Goal: Task Accomplishment & Management: Complete application form

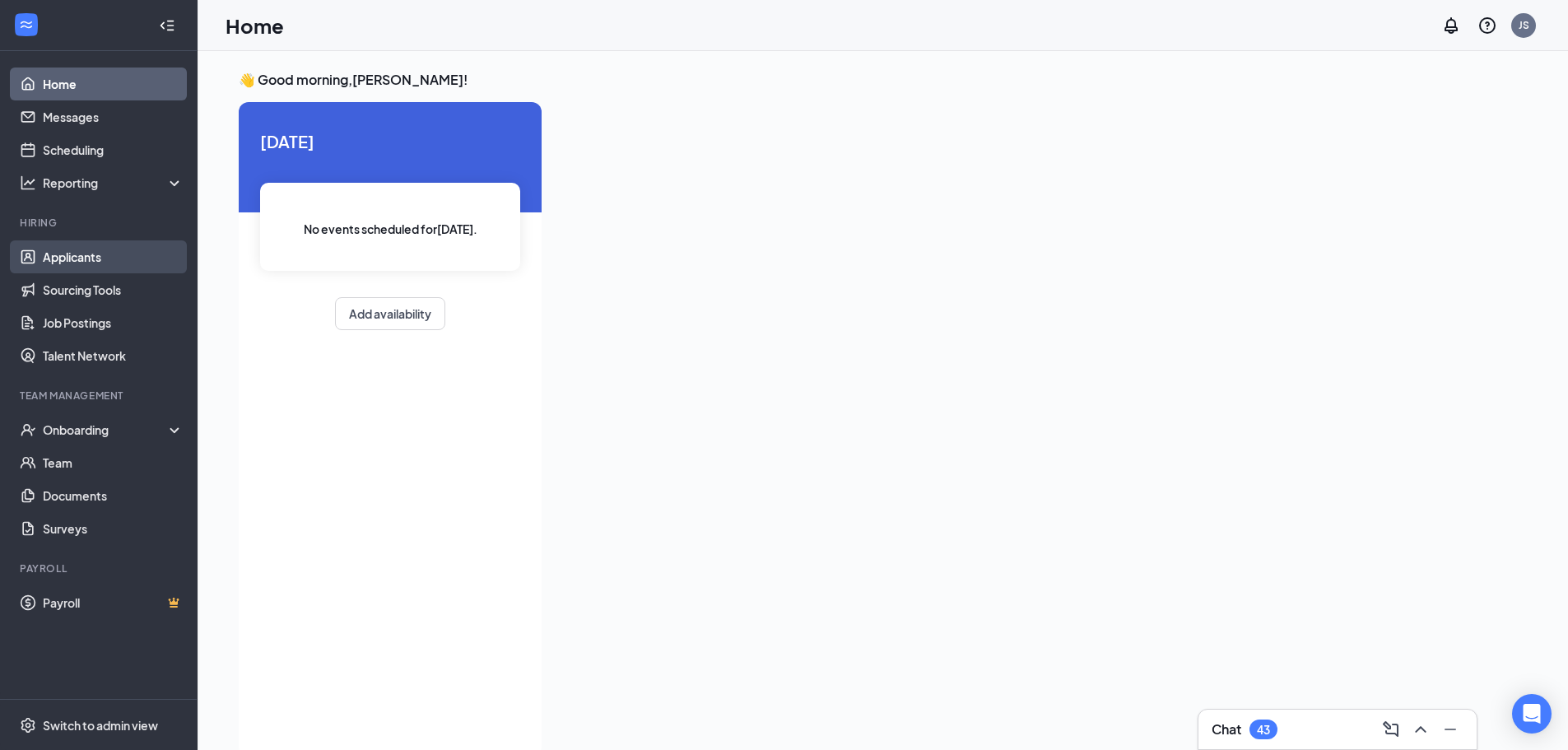
click at [69, 257] on link "Applicants" at bounding box center [114, 256] width 141 height 33
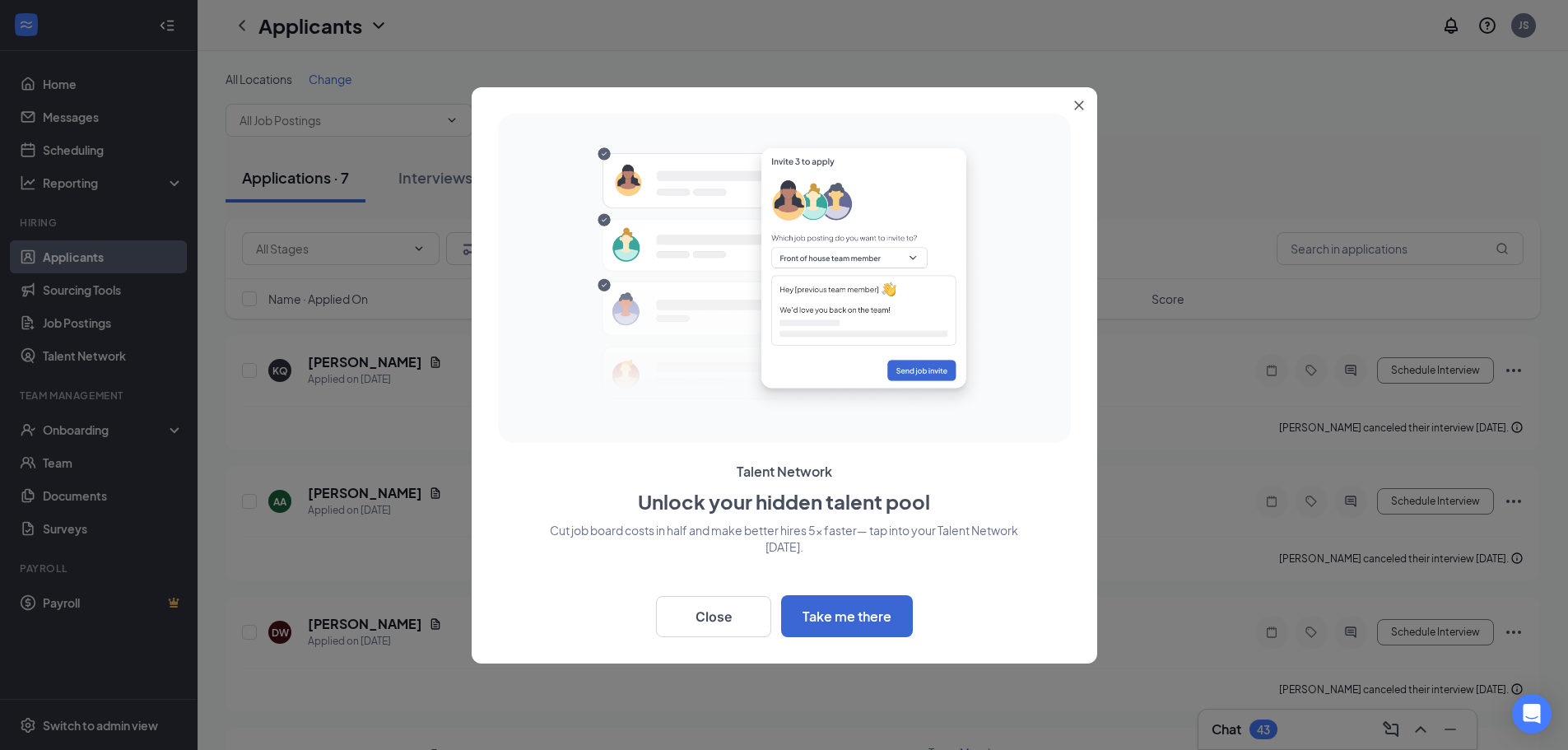
click at [1082, 99] on button "Close" at bounding box center [1082, 102] width 30 height 30
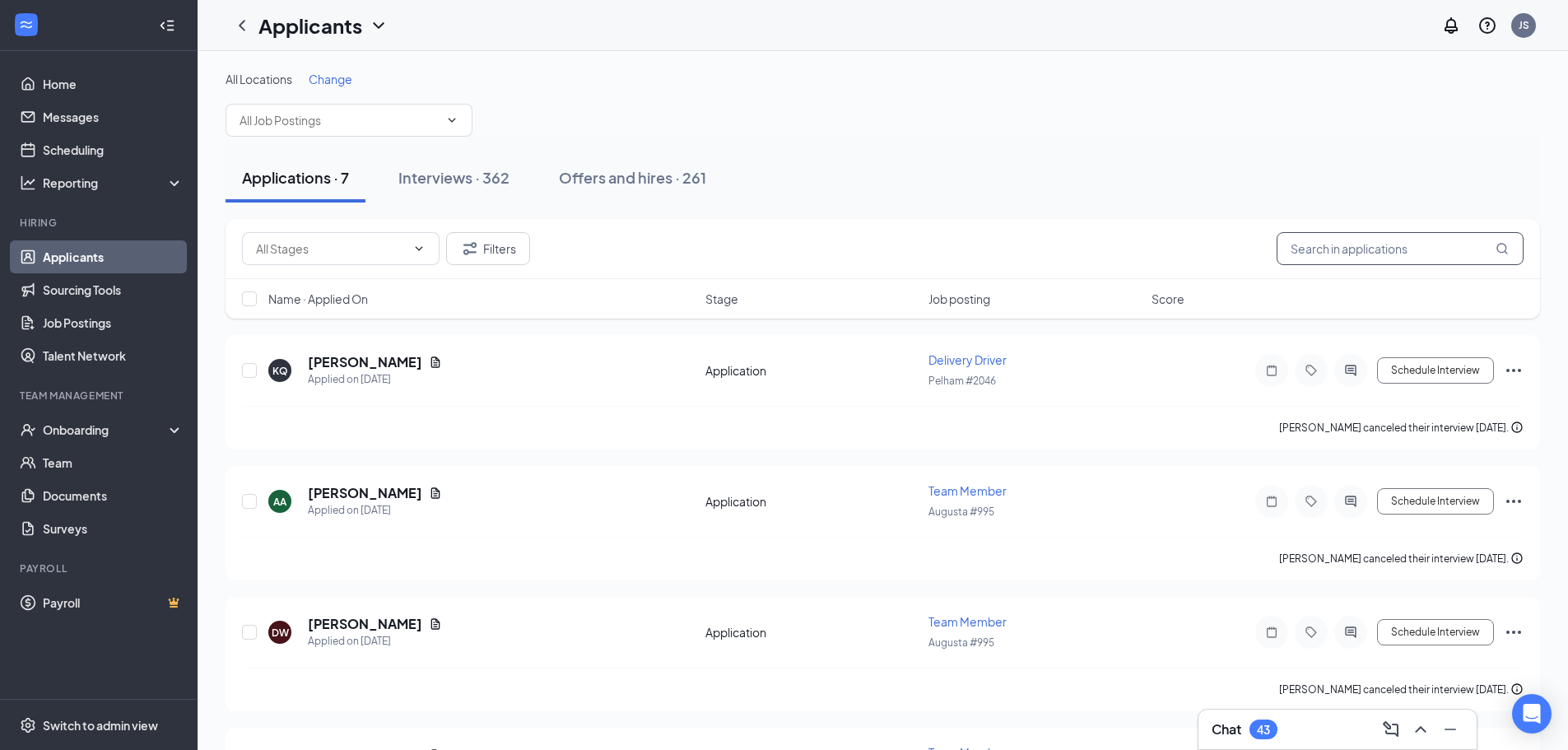
click at [1399, 248] on input "text" at bounding box center [1400, 248] width 247 height 33
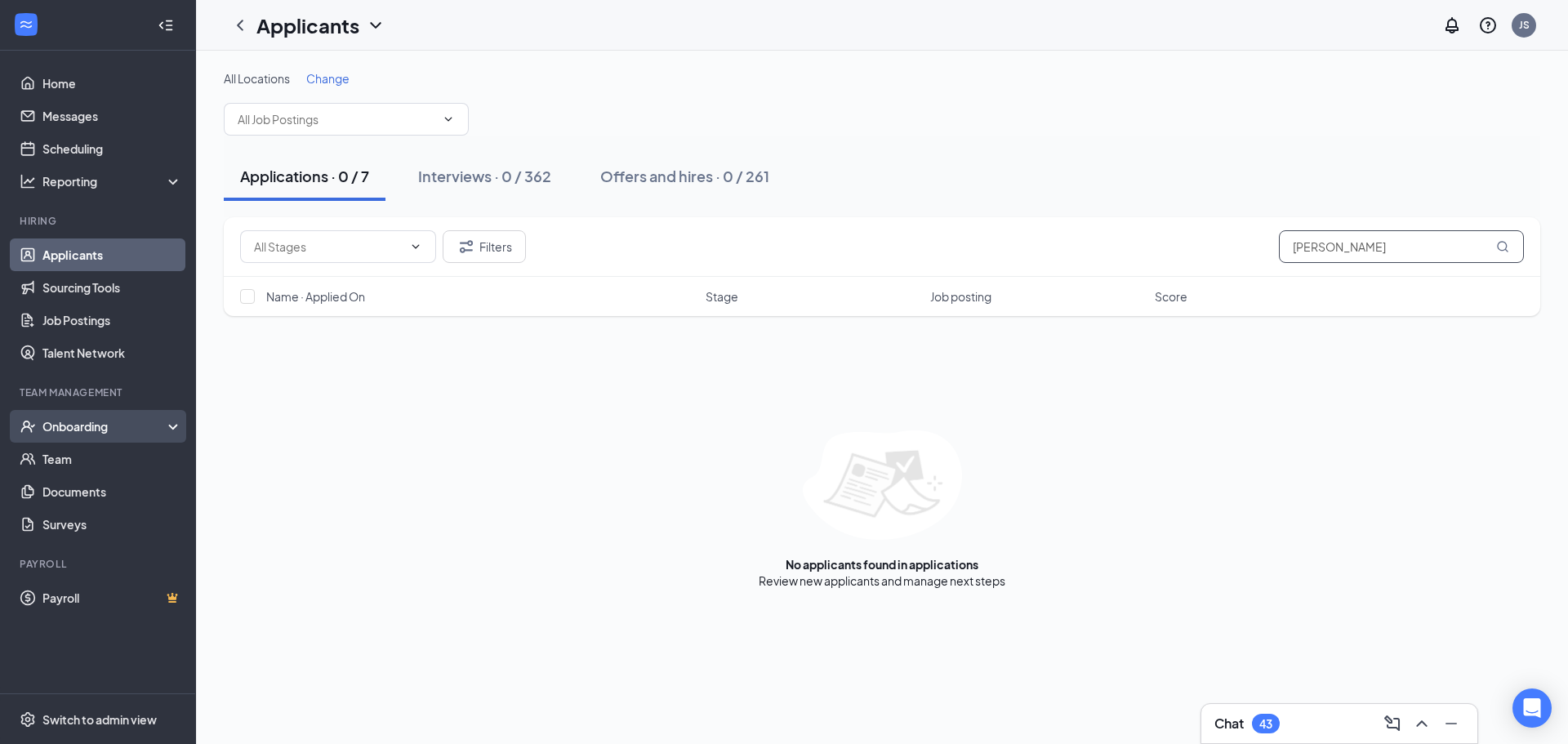
type input "[PERSON_NAME]"
click at [58, 426] on div "Onboarding" at bounding box center [106, 426] width 126 height 17
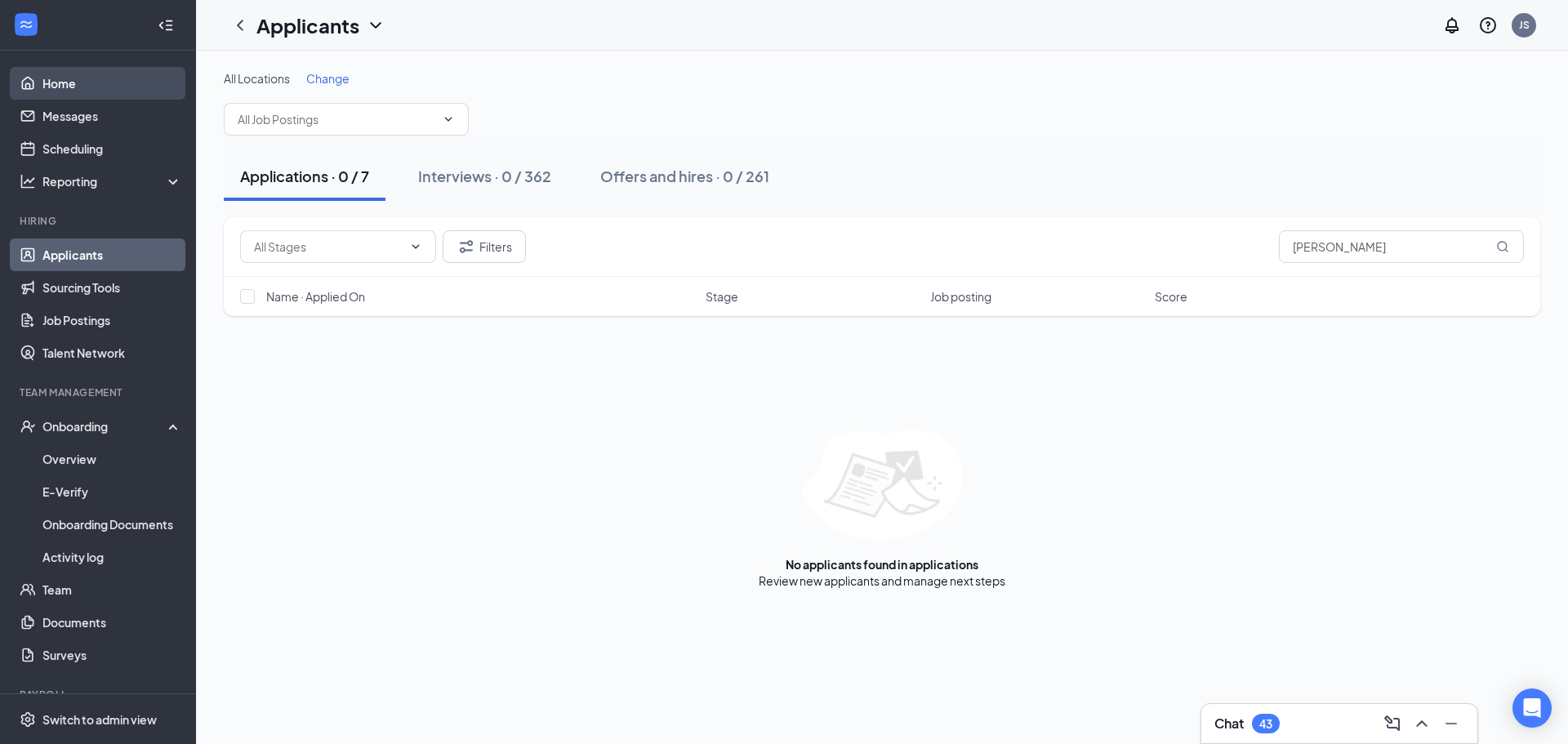
click at [52, 80] on link "Home" at bounding box center [113, 83] width 140 height 32
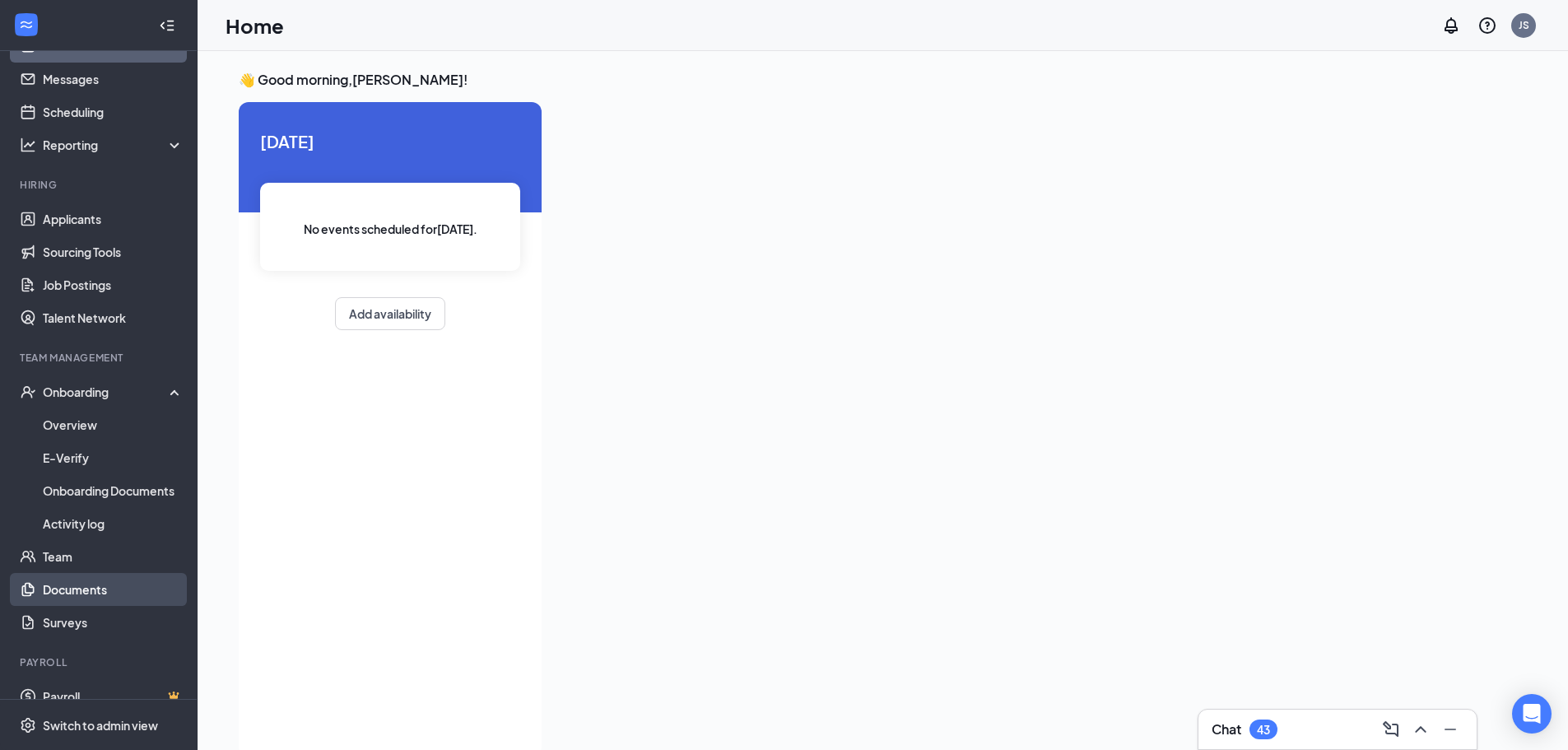
scroll to position [58, 0]
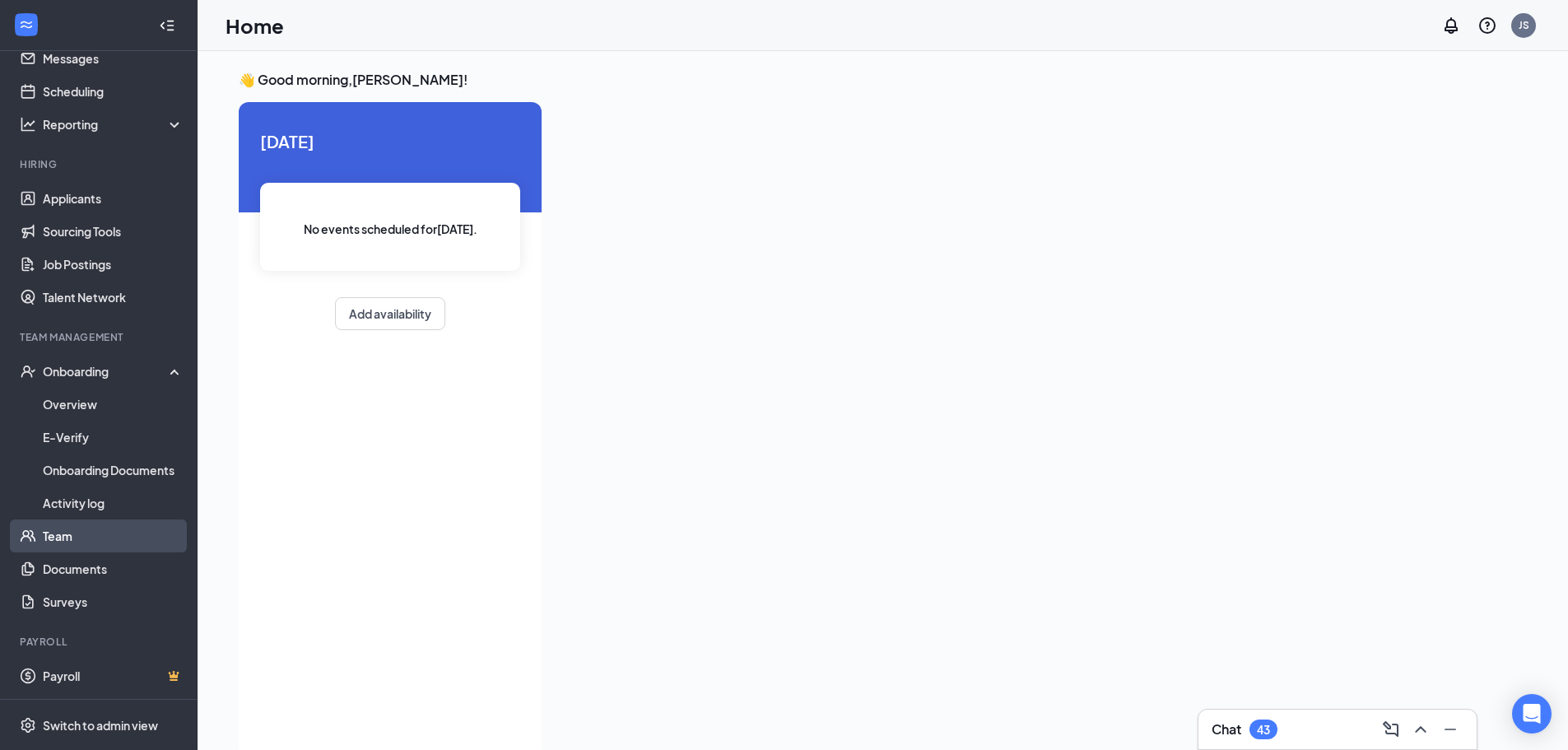
click at [49, 524] on link "Team" at bounding box center [114, 535] width 141 height 33
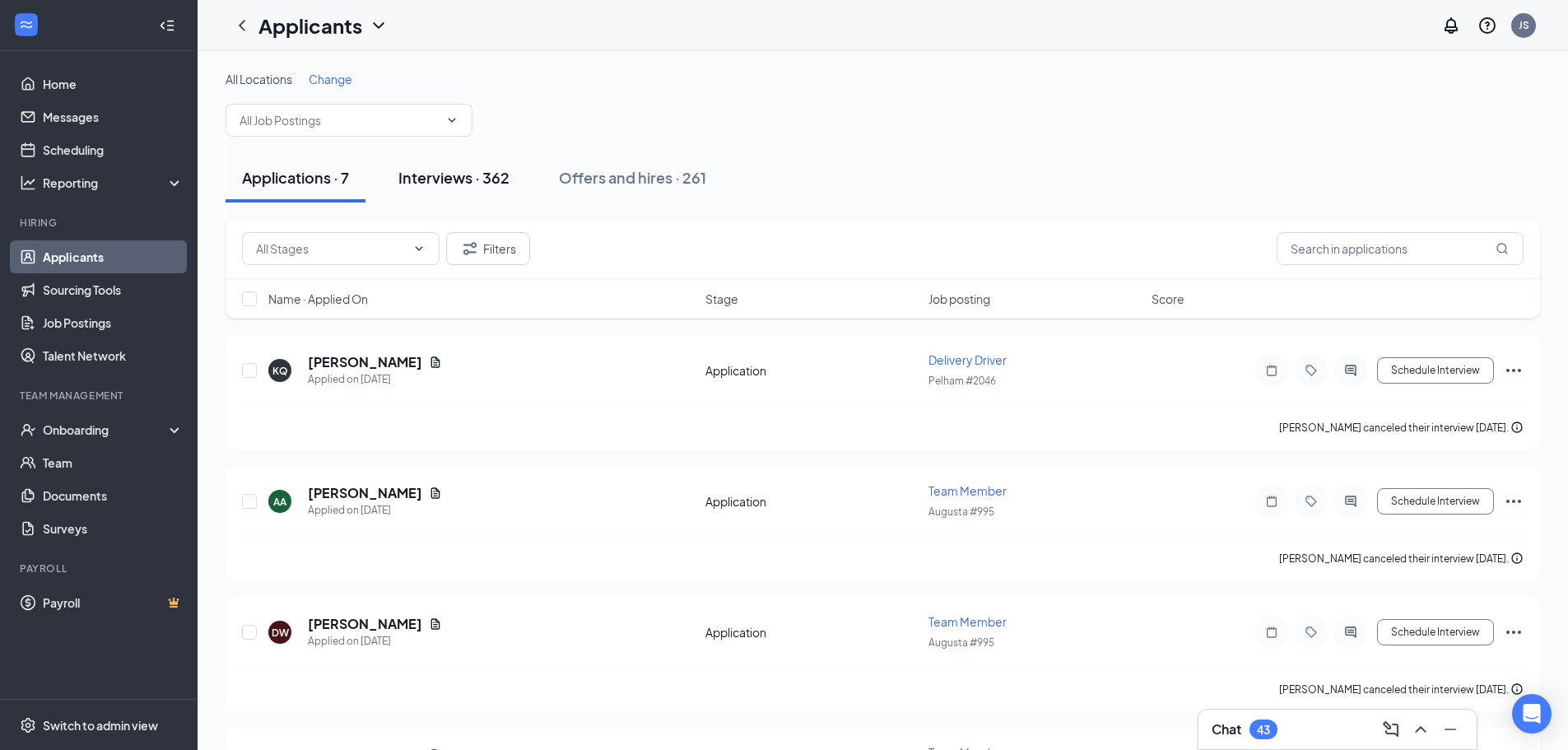
click at [428, 173] on div "Interviews · 362" at bounding box center [454, 177] width 111 height 20
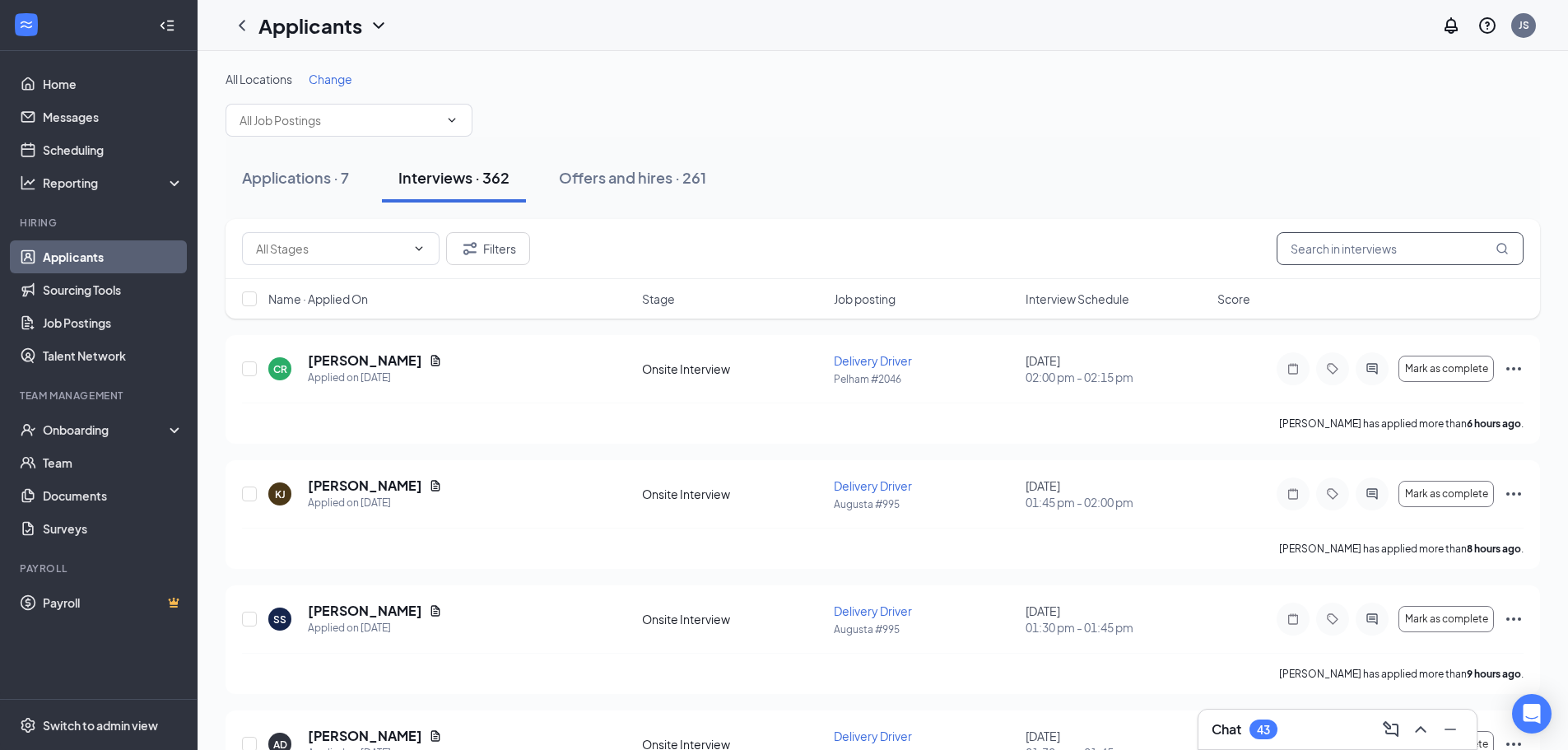
click at [1334, 245] on input "text" at bounding box center [1400, 248] width 247 height 33
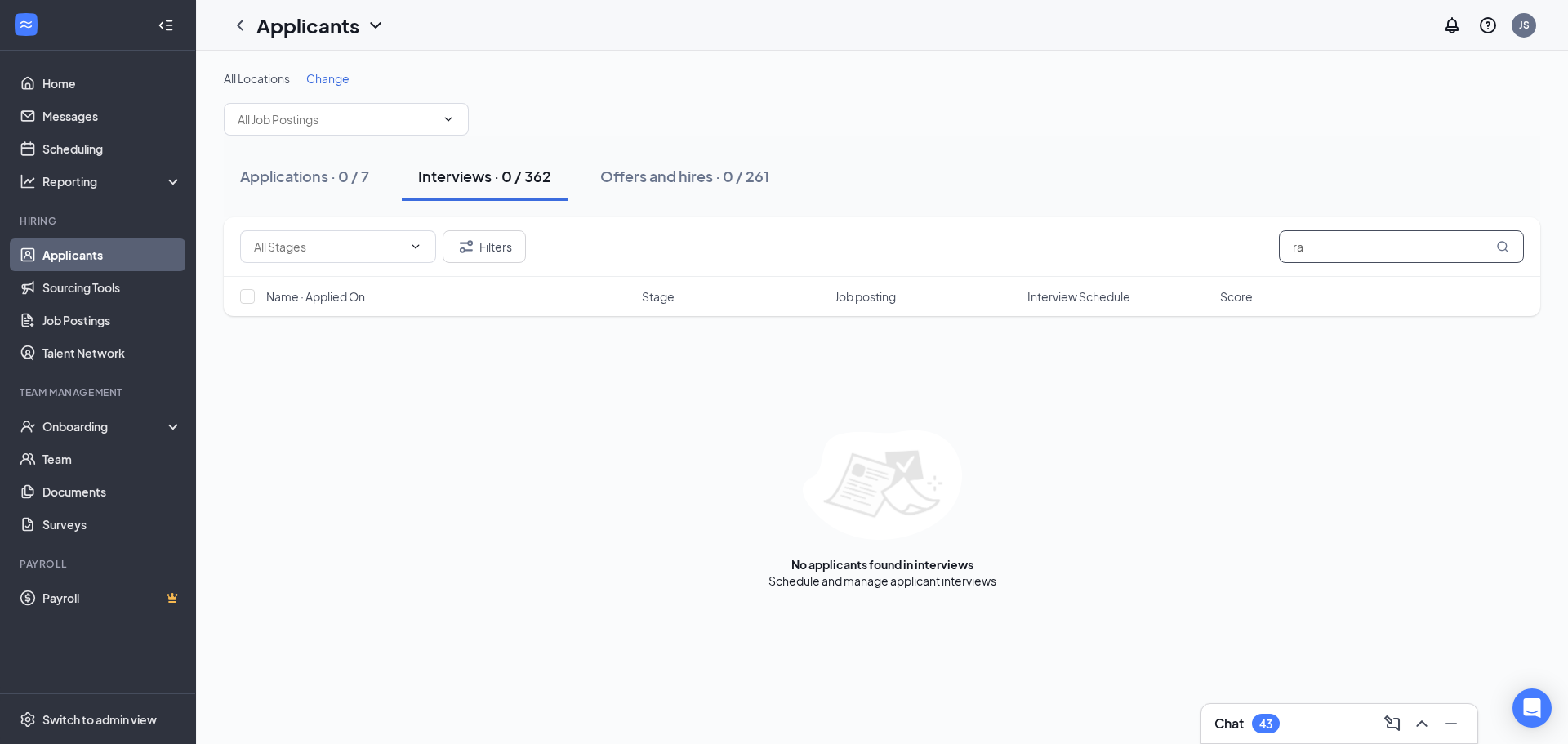
type input "r"
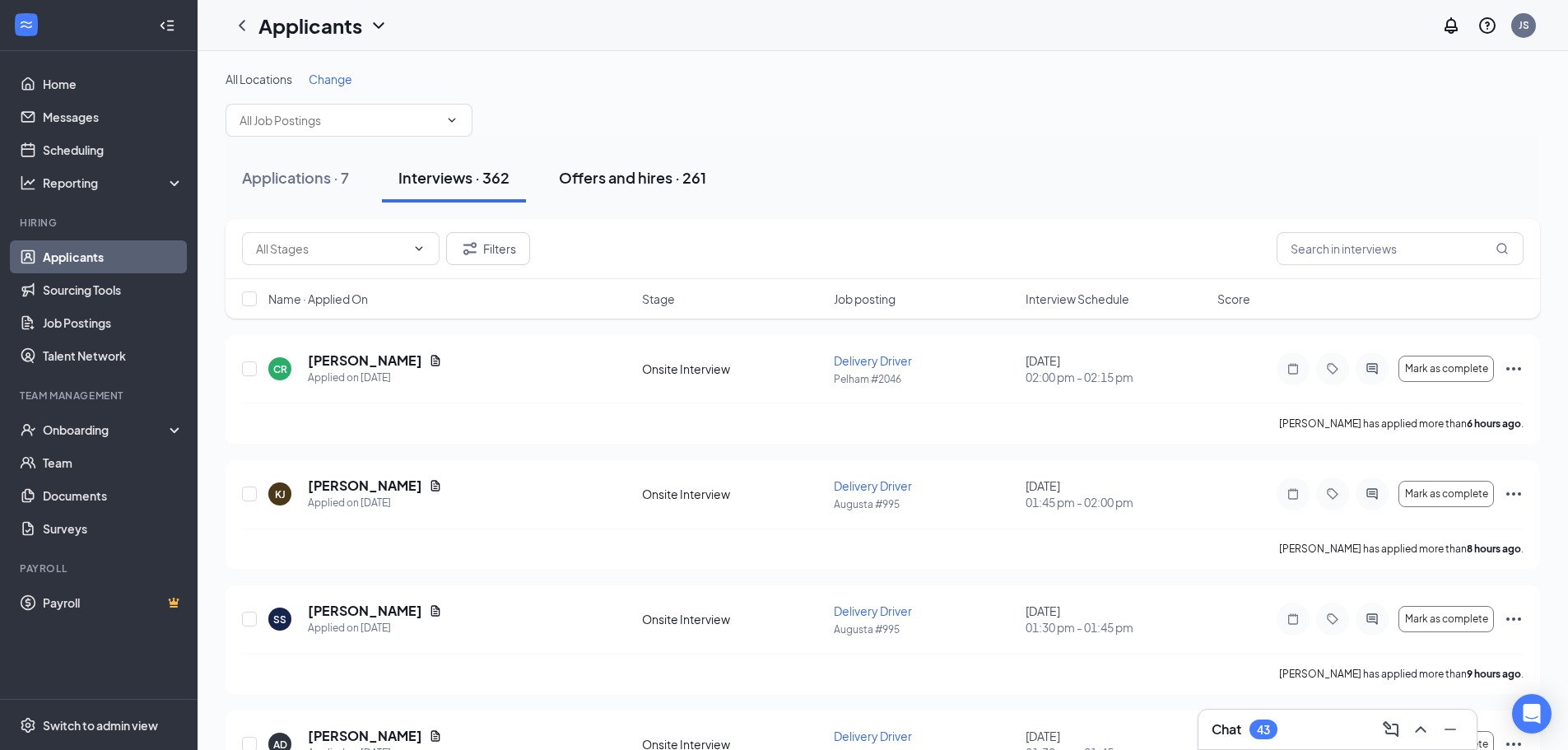
click at [640, 171] on div "Offers and hires · 261" at bounding box center [632, 177] width 147 height 20
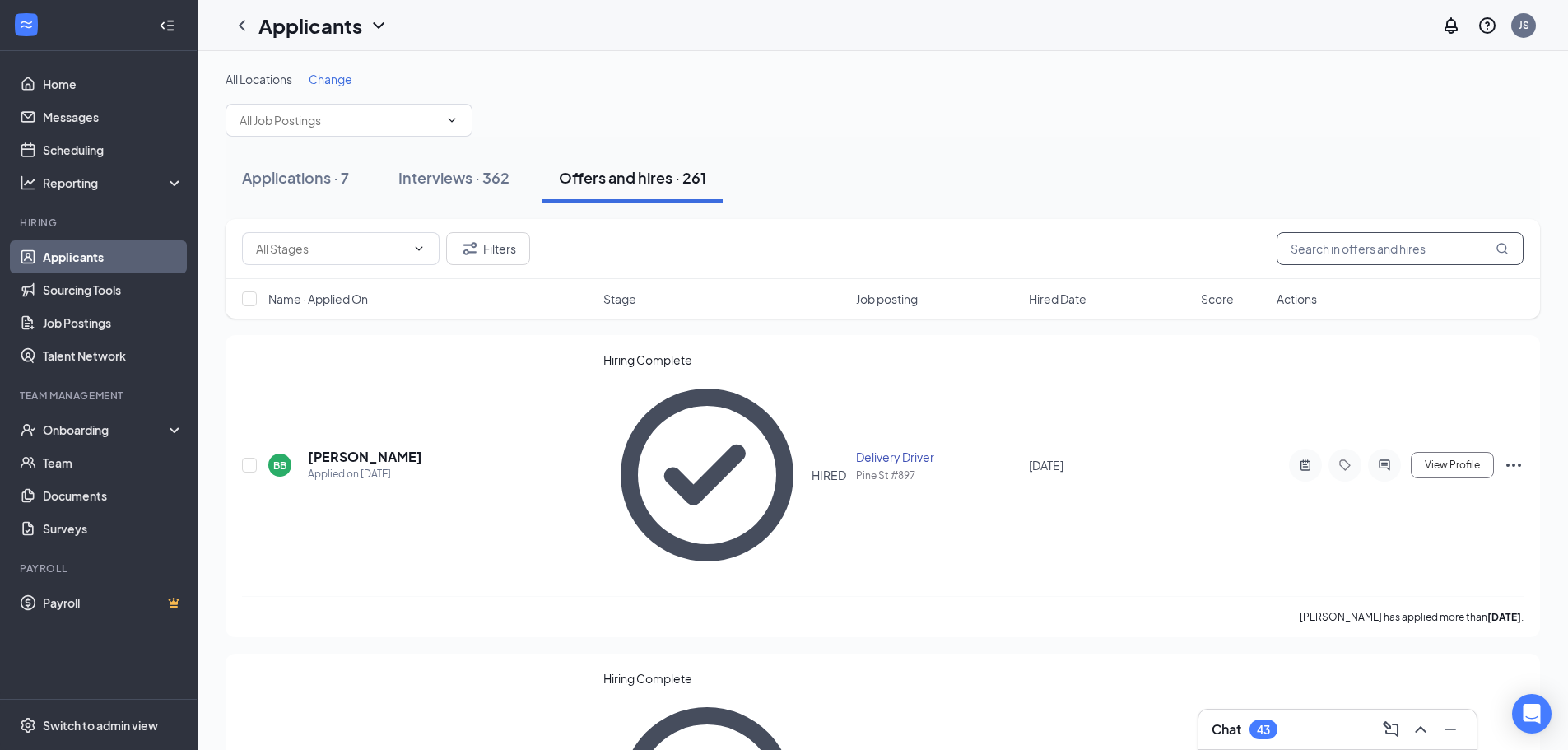
click at [1393, 252] on input "text" at bounding box center [1400, 248] width 247 height 33
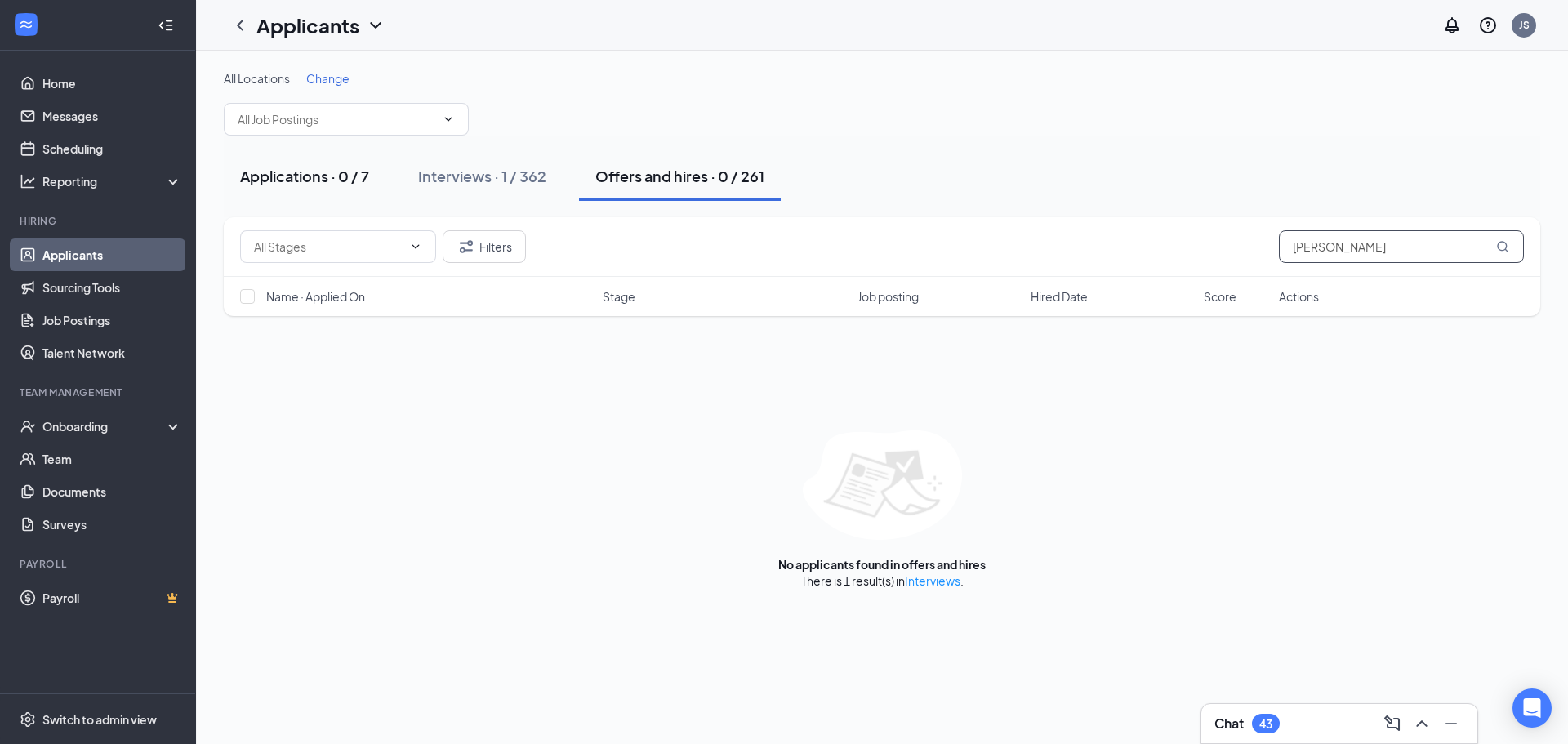
type input "[PERSON_NAME]"
click at [267, 176] on div "Applications · 0 / 7" at bounding box center [305, 176] width 129 height 20
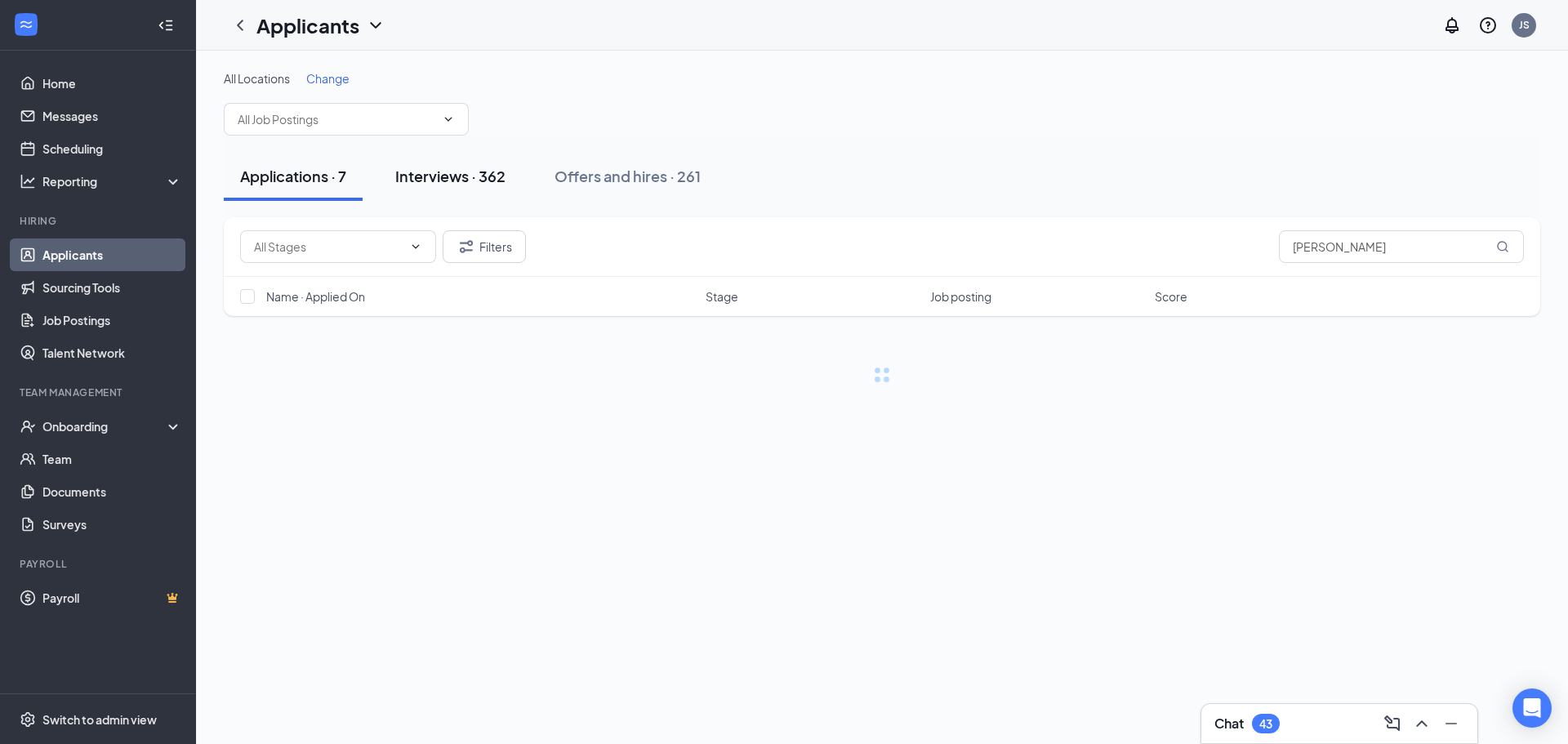
click at [423, 173] on div "Interviews · 362" at bounding box center [450, 176] width 110 height 20
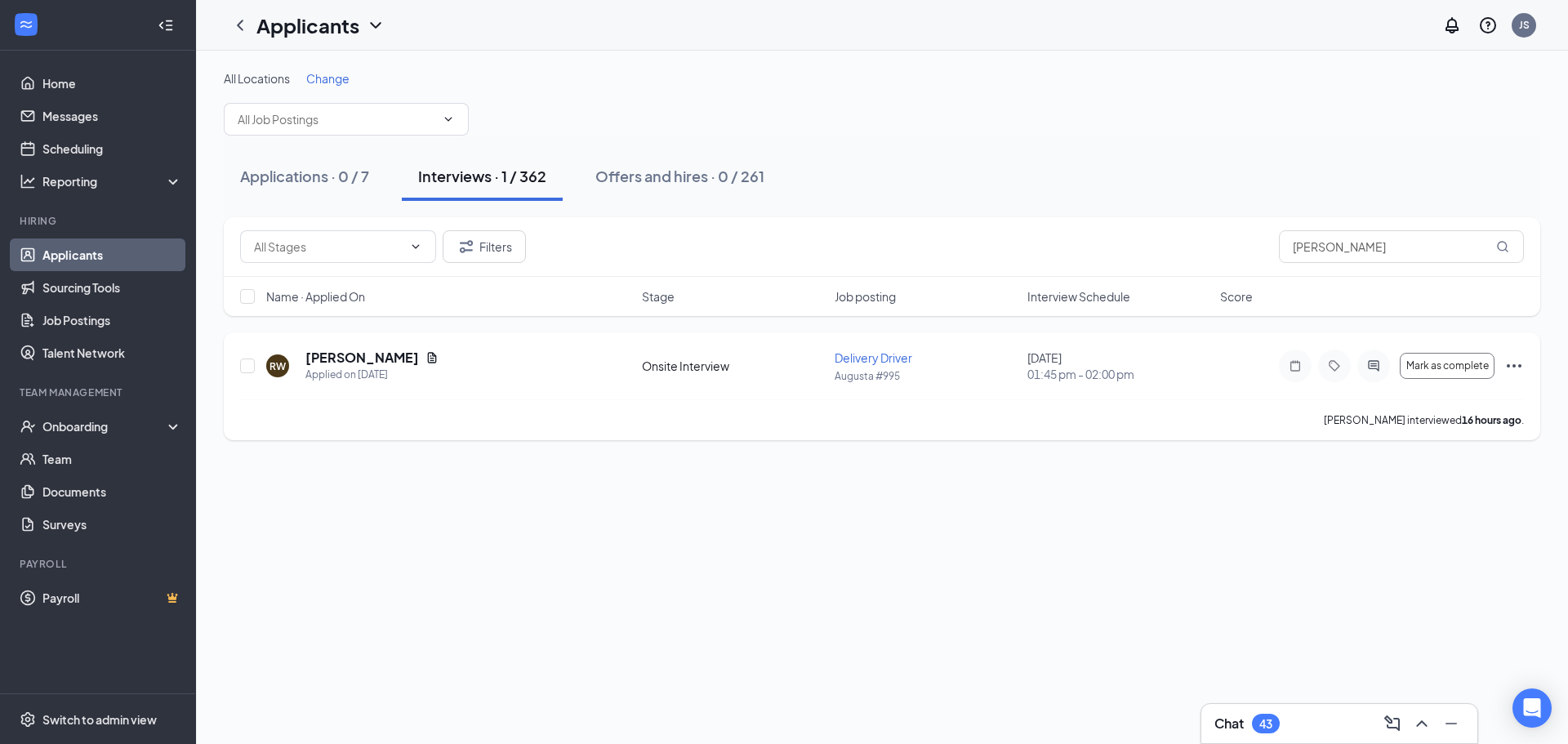
click at [1515, 359] on icon "Ellipses" at bounding box center [1514, 366] width 19 height 19
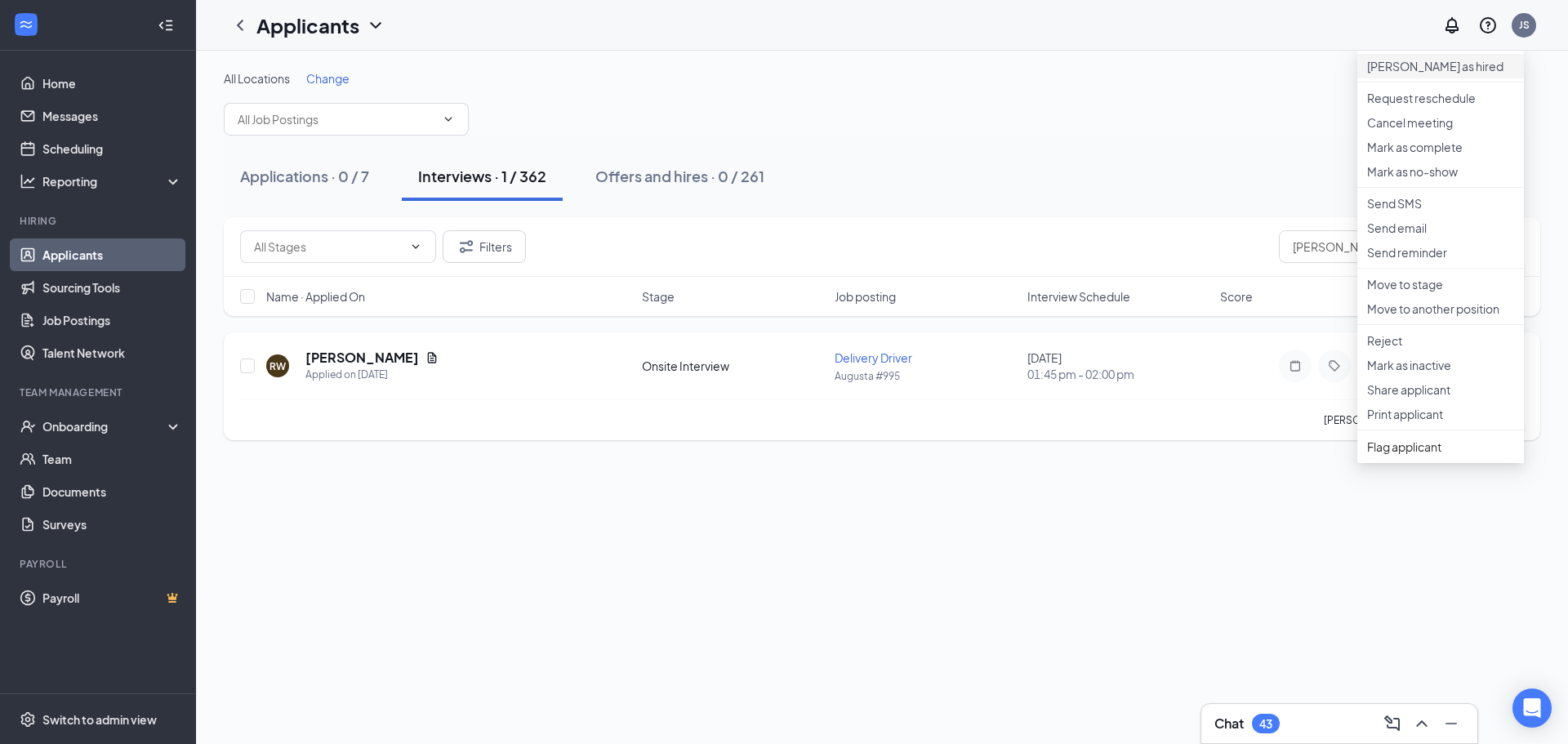
click at [1439, 66] on p "[PERSON_NAME] as hired" at bounding box center [1441, 65] width 147 height 17
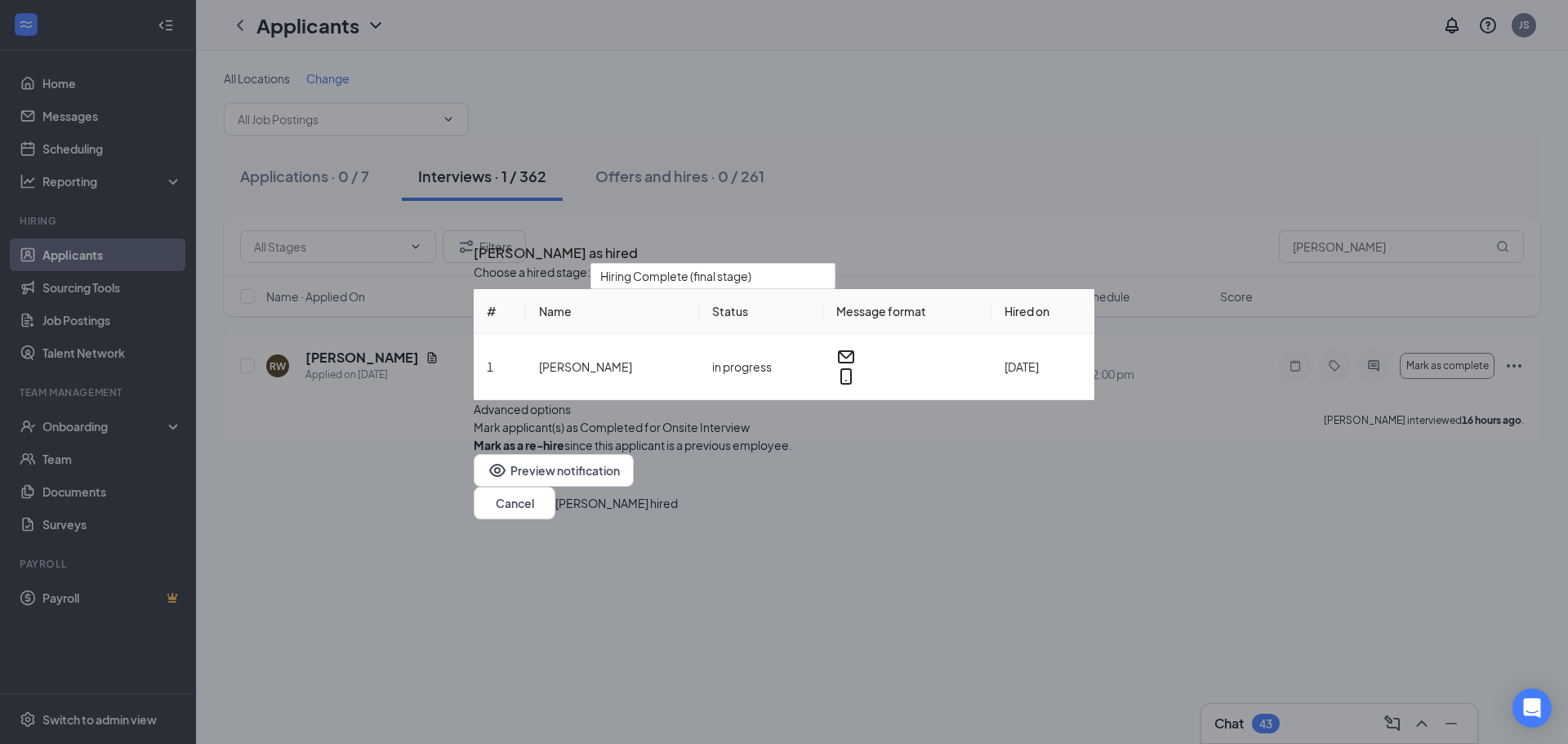
click at [677, 513] on button "[PERSON_NAME] hired" at bounding box center [616, 503] width 122 height 18
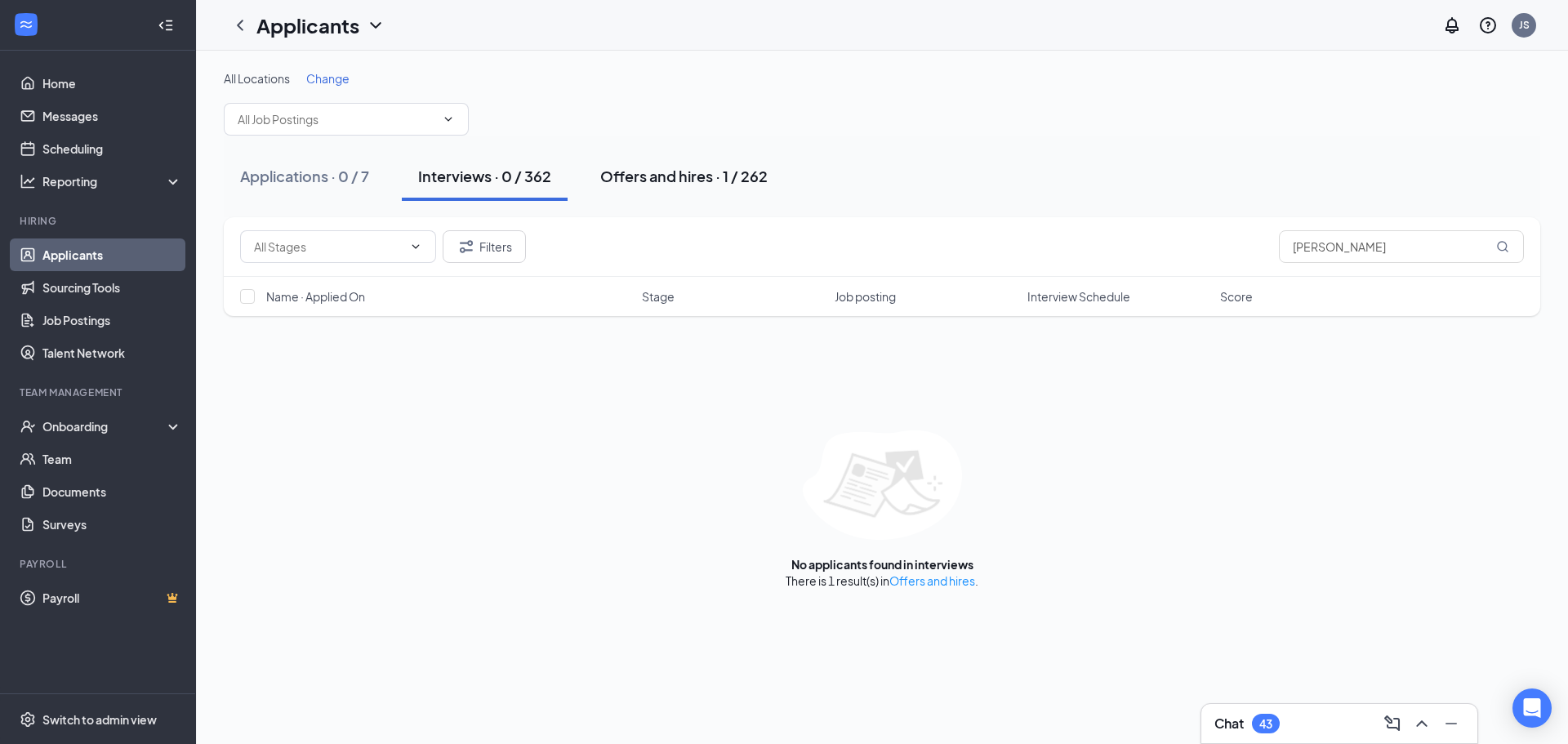
click at [660, 175] on div "Offers and hires · 1 / 262" at bounding box center [684, 176] width 168 height 20
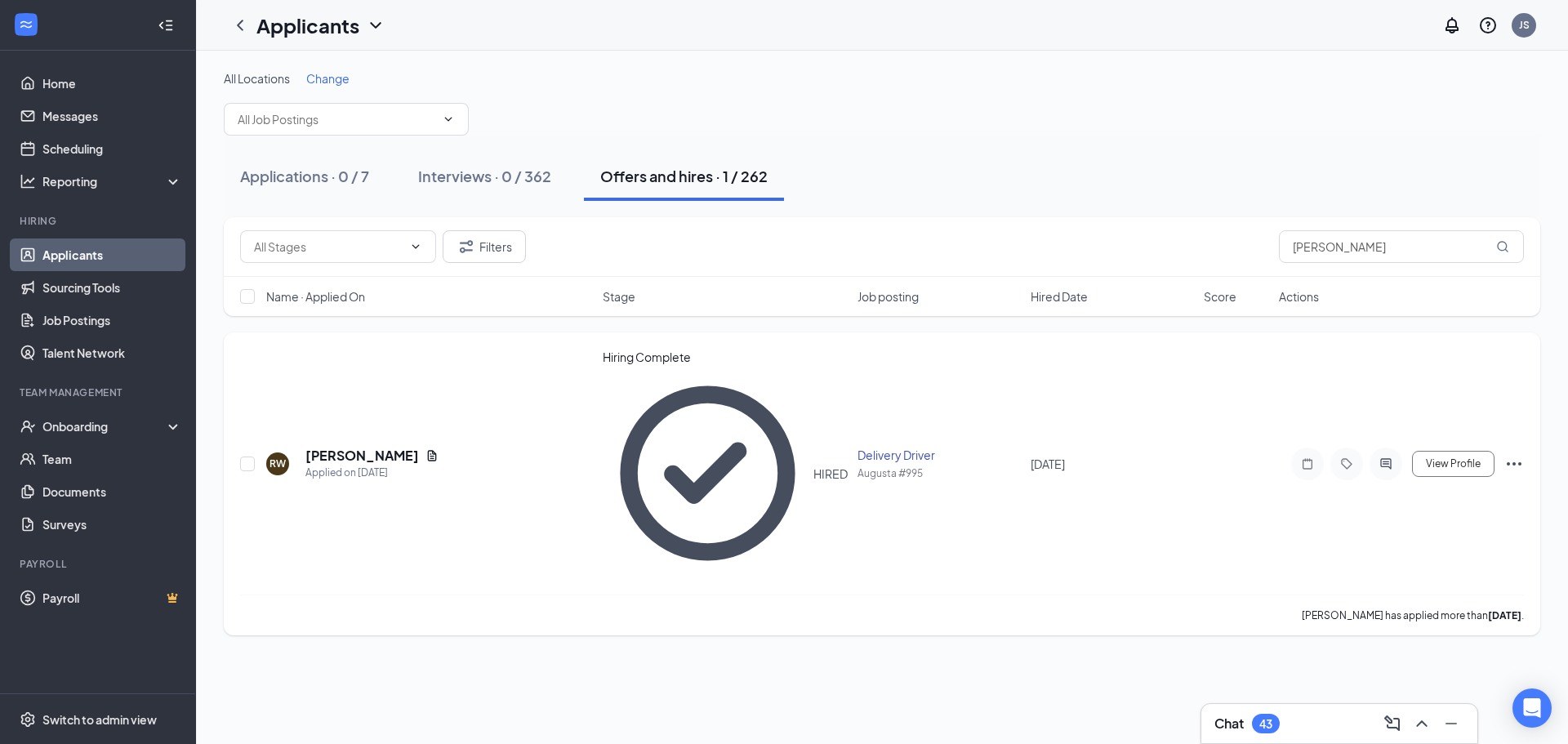
click at [1511, 454] on icon "Ellipses" at bounding box center [1514, 464] width 19 height 19
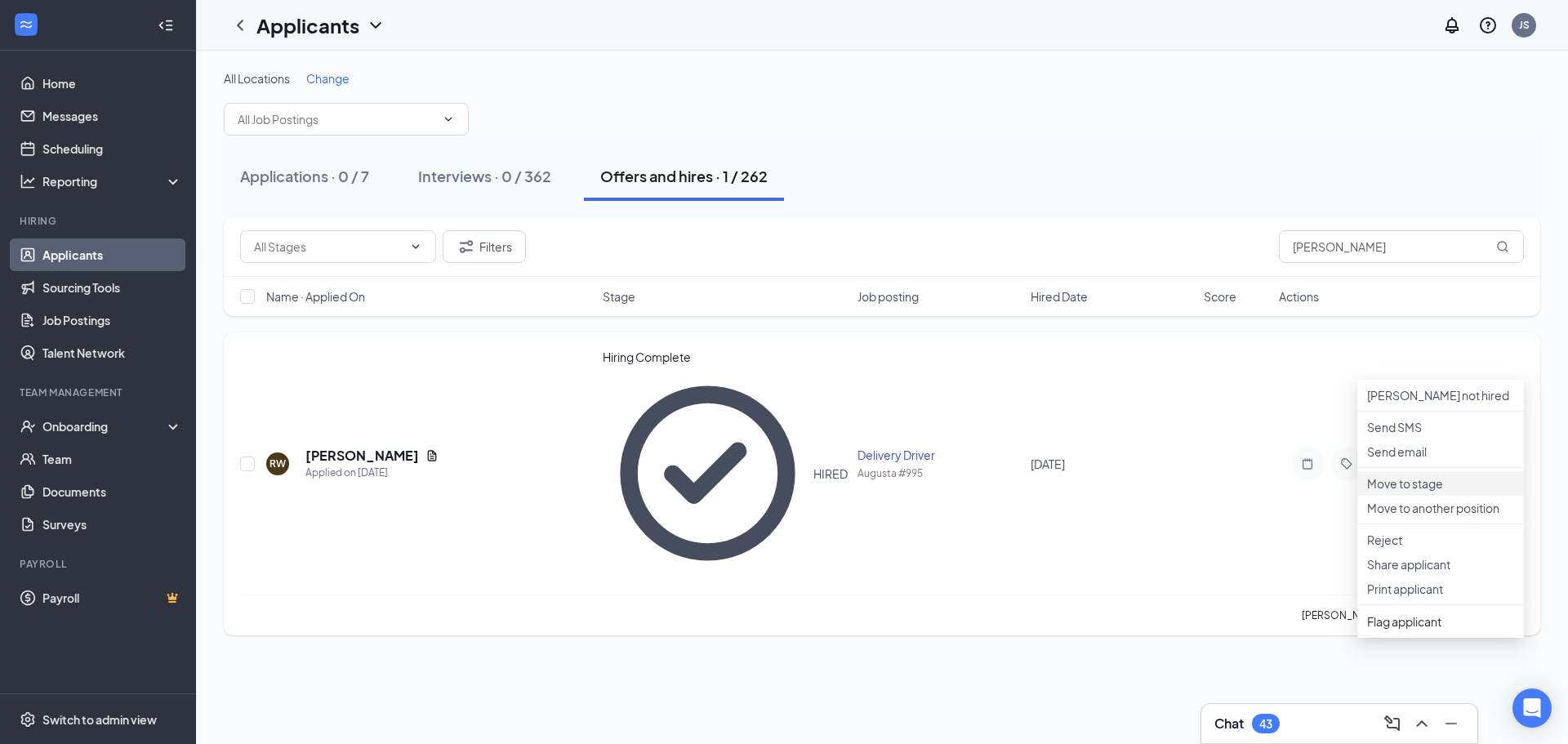
click at [1425, 492] on p "Move to stage" at bounding box center [1441, 483] width 147 height 17
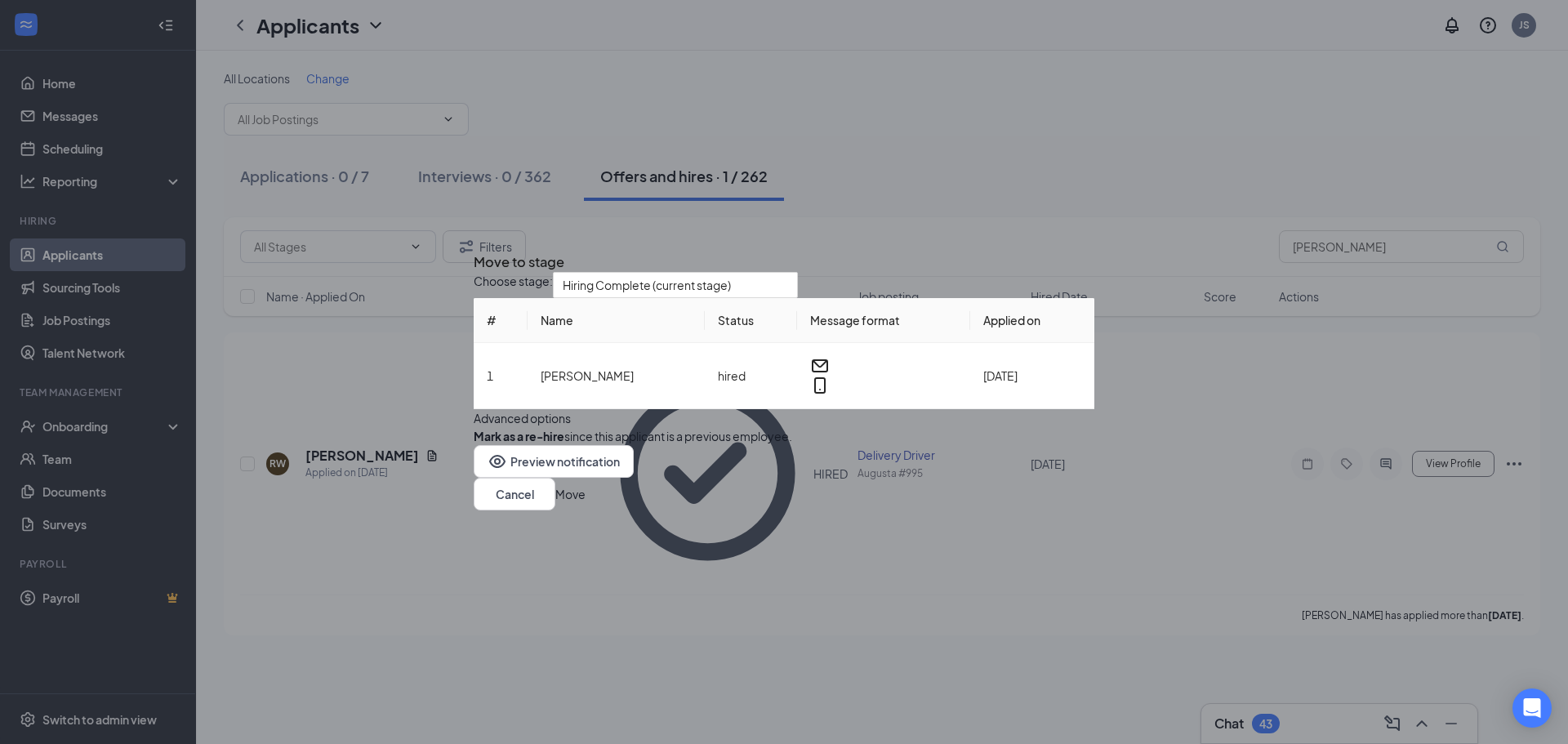
click at [586, 503] on button "Move" at bounding box center [570, 494] width 31 height 18
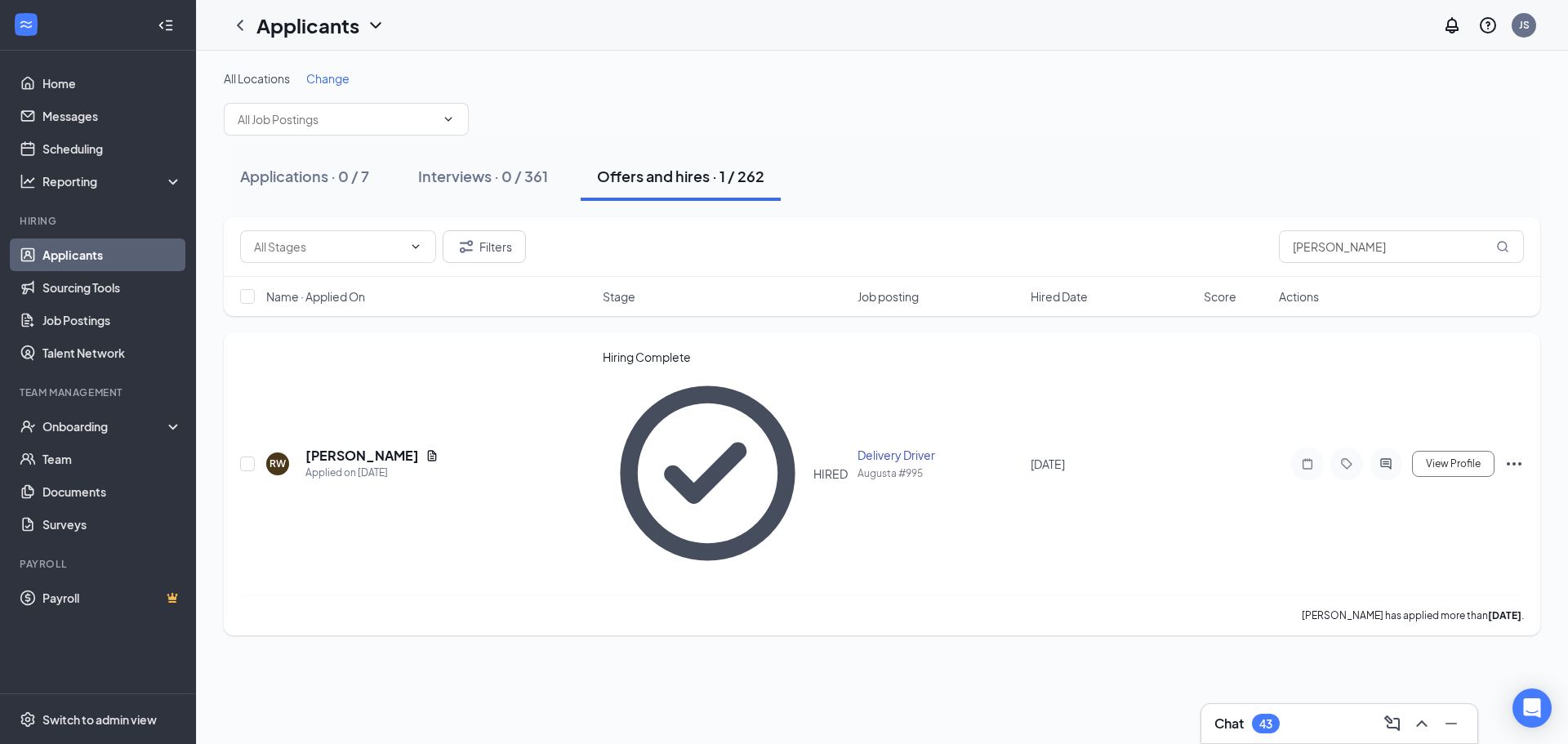
click at [1518, 454] on icon "Ellipses" at bounding box center [1514, 464] width 19 height 19
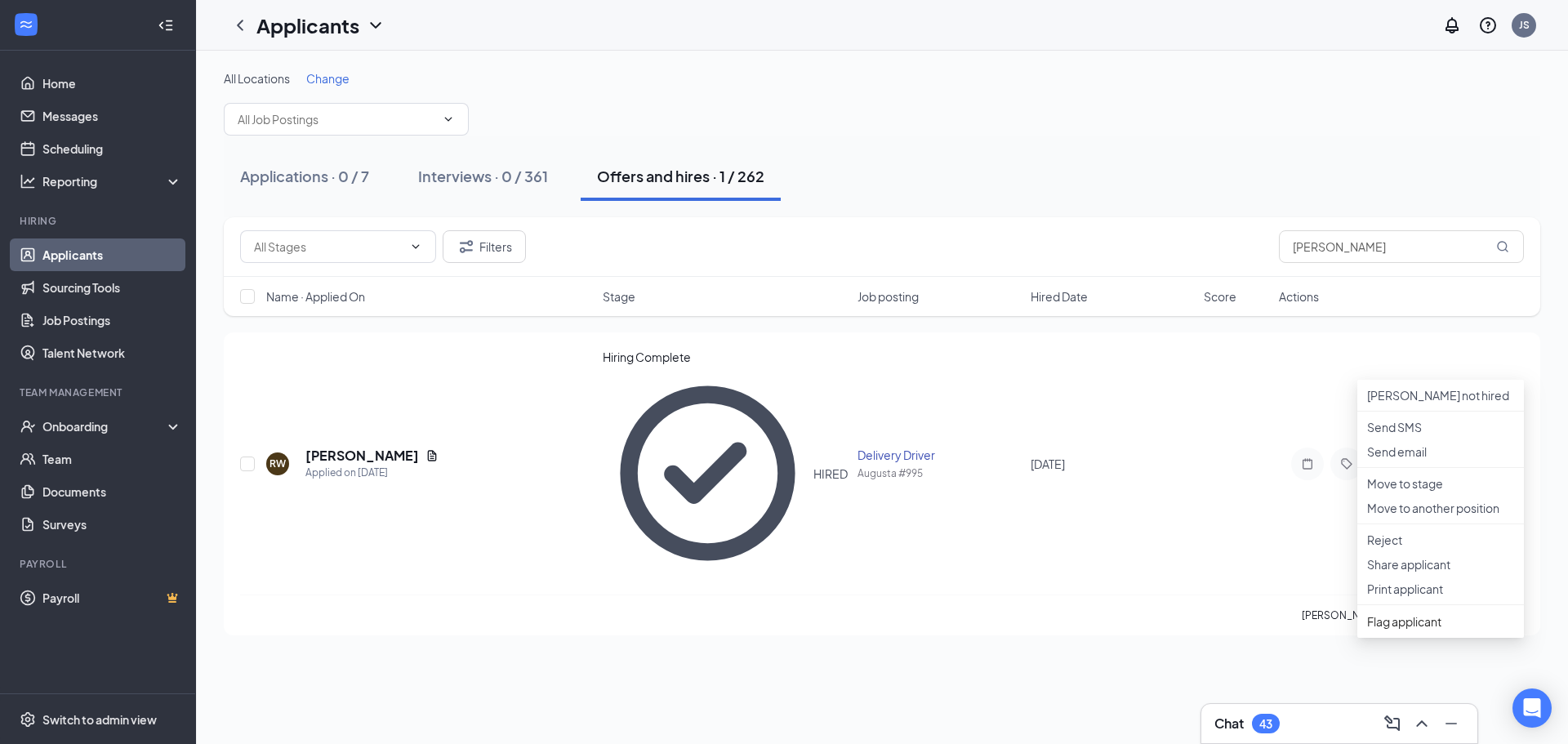
click at [1302, 522] on div "All Locations Change Applications · 0 / 7 Interviews · 0 / 361 Offers and hires…" at bounding box center [883, 397] width 1372 height 693
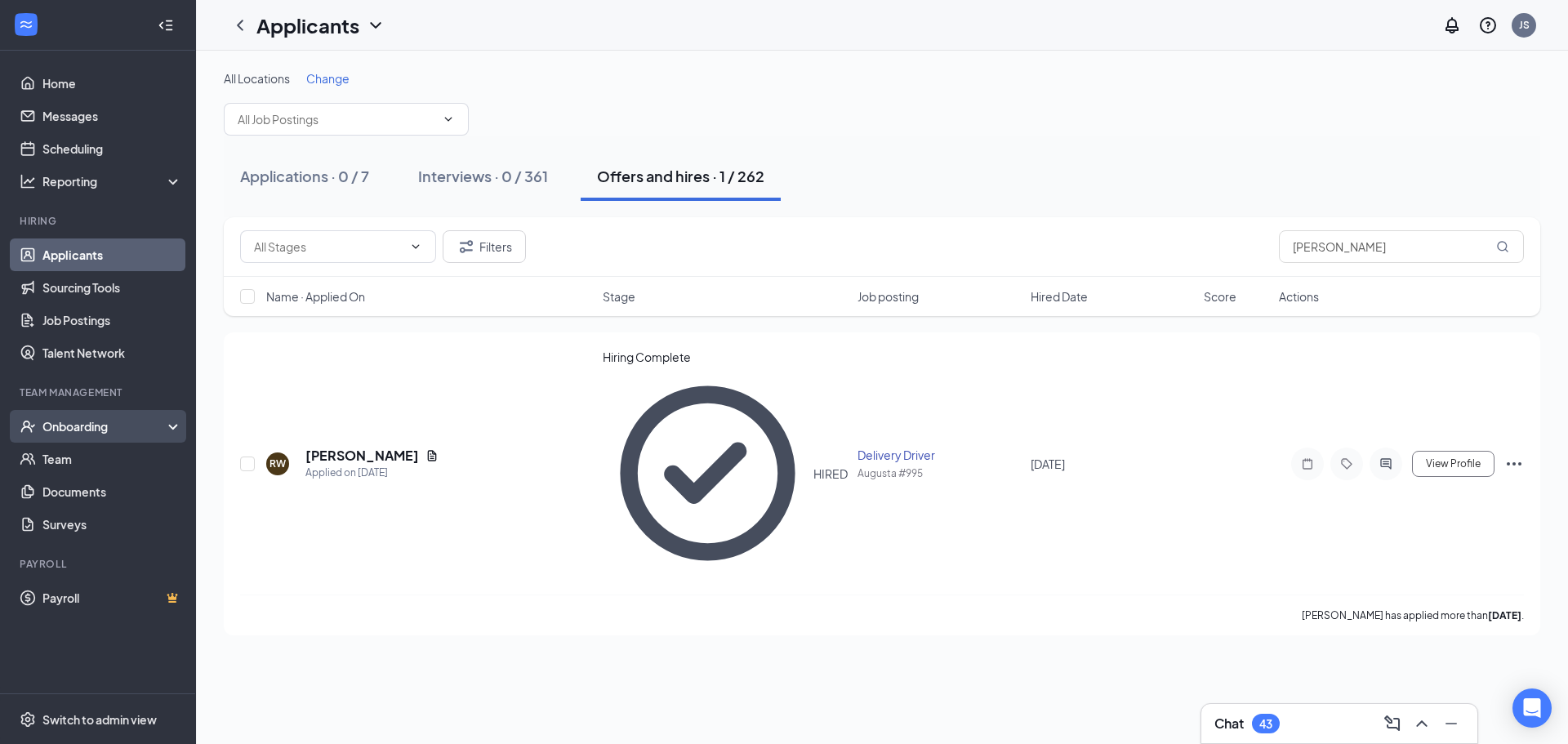
click at [62, 429] on div "Onboarding" at bounding box center [106, 426] width 126 height 17
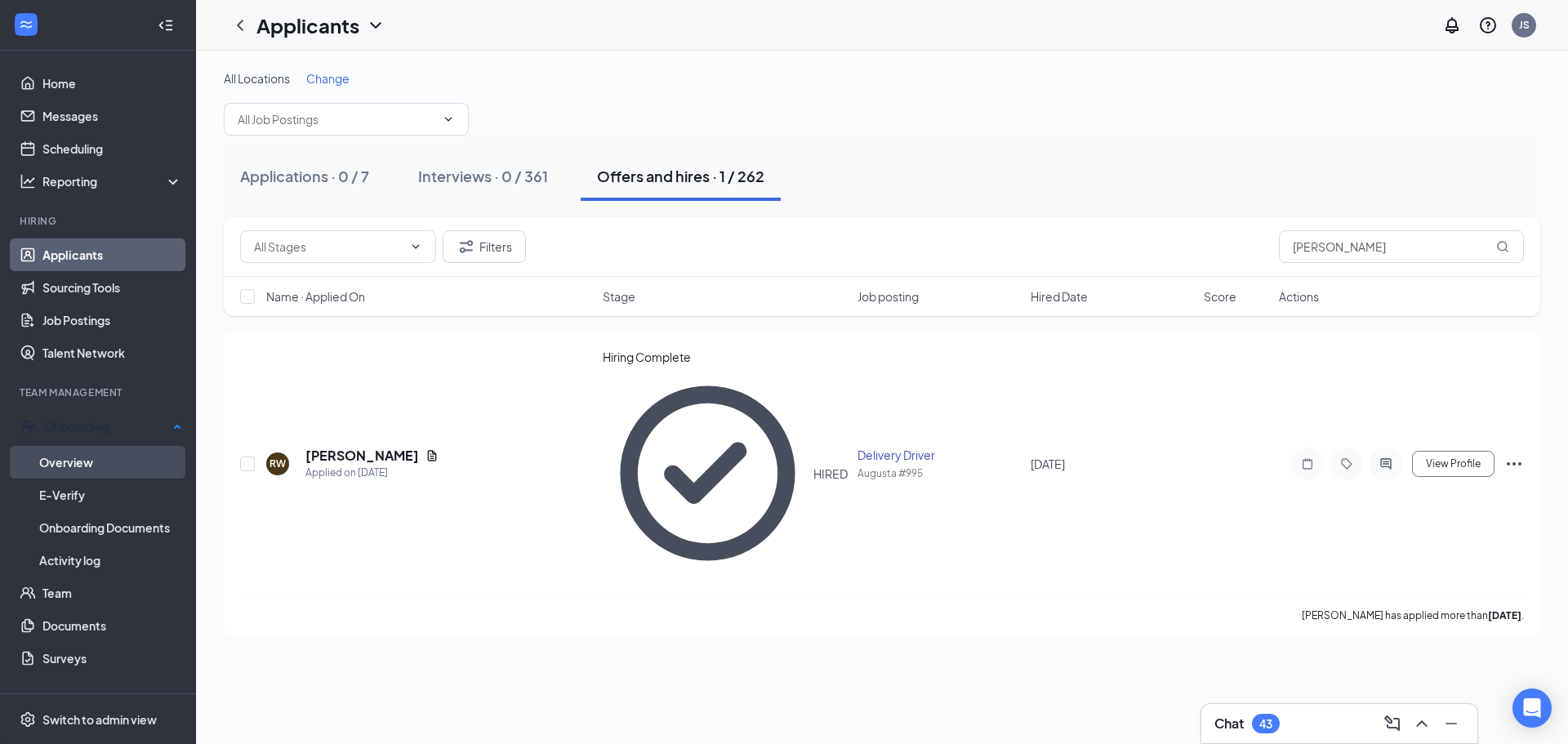
click at [54, 456] on link "Overview" at bounding box center [111, 462] width 143 height 32
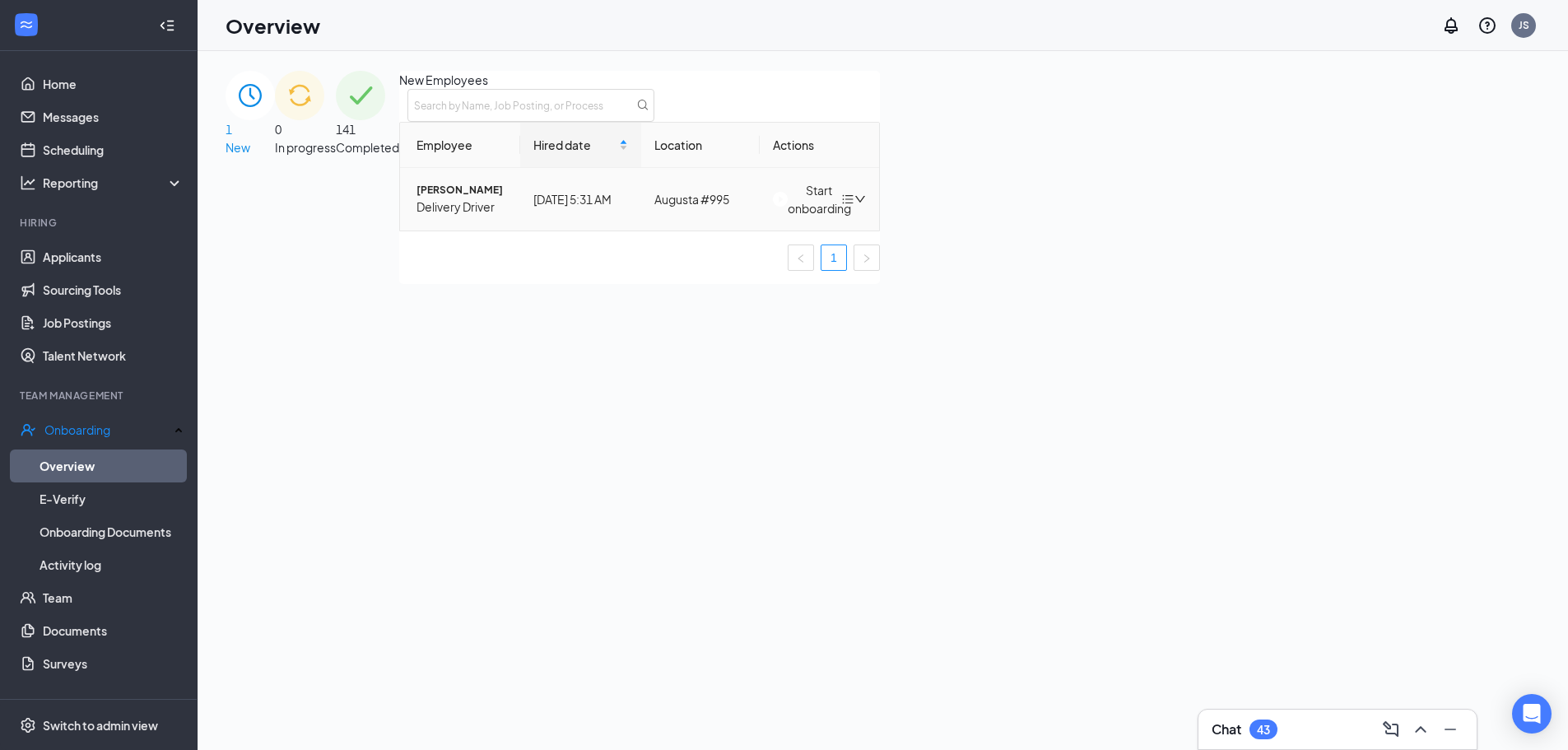
click at [842, 217] on div "Start onboarding" at bounding box center [807, 199] width 70 height 36
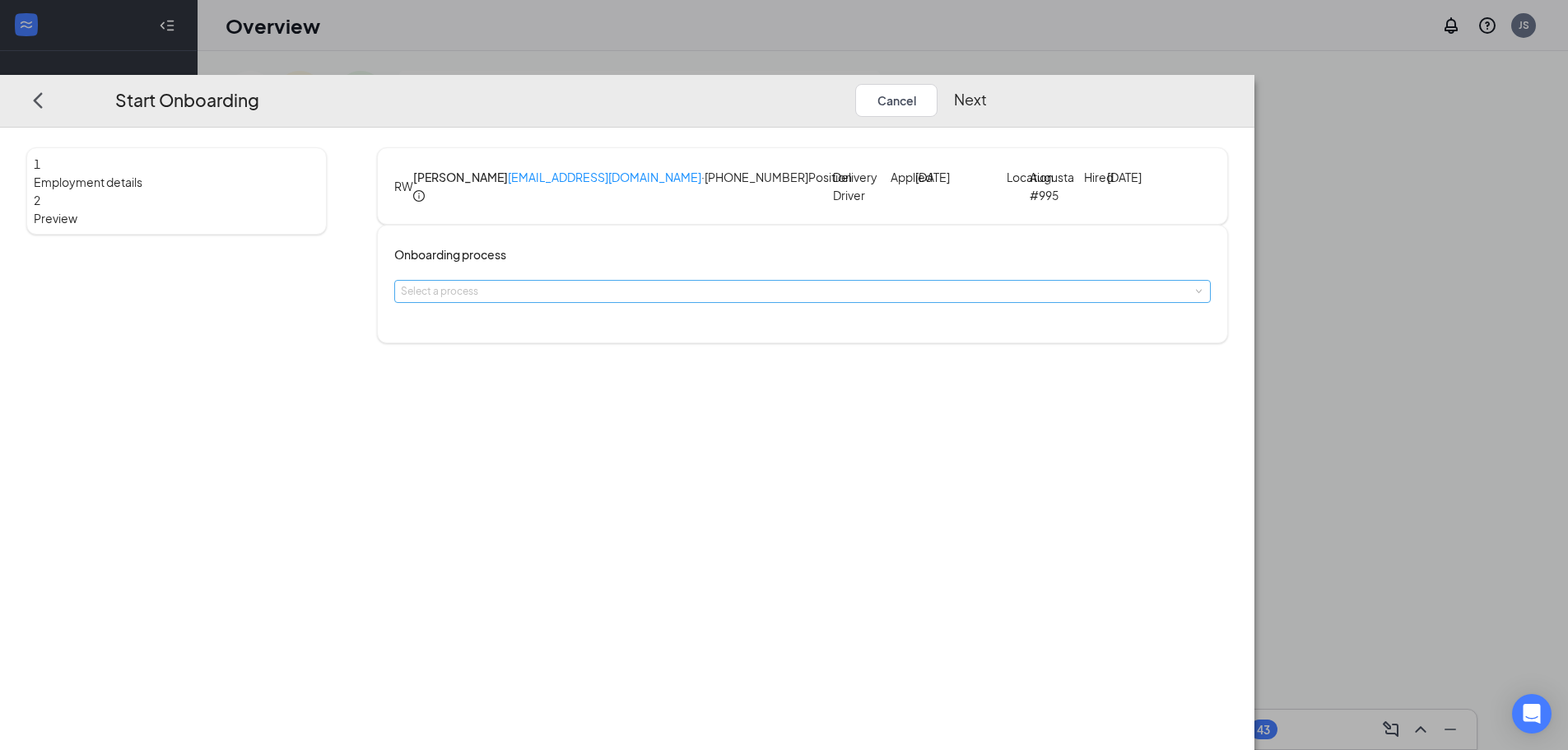
click at [803, 300] on div "Select a process" at bounding box center [799, 291] width 796 height 17
click at [758, 371] on span "JJ Onboarding - Automobile Delivery Driver" at bounding box center [657, 367] width 200 height 12
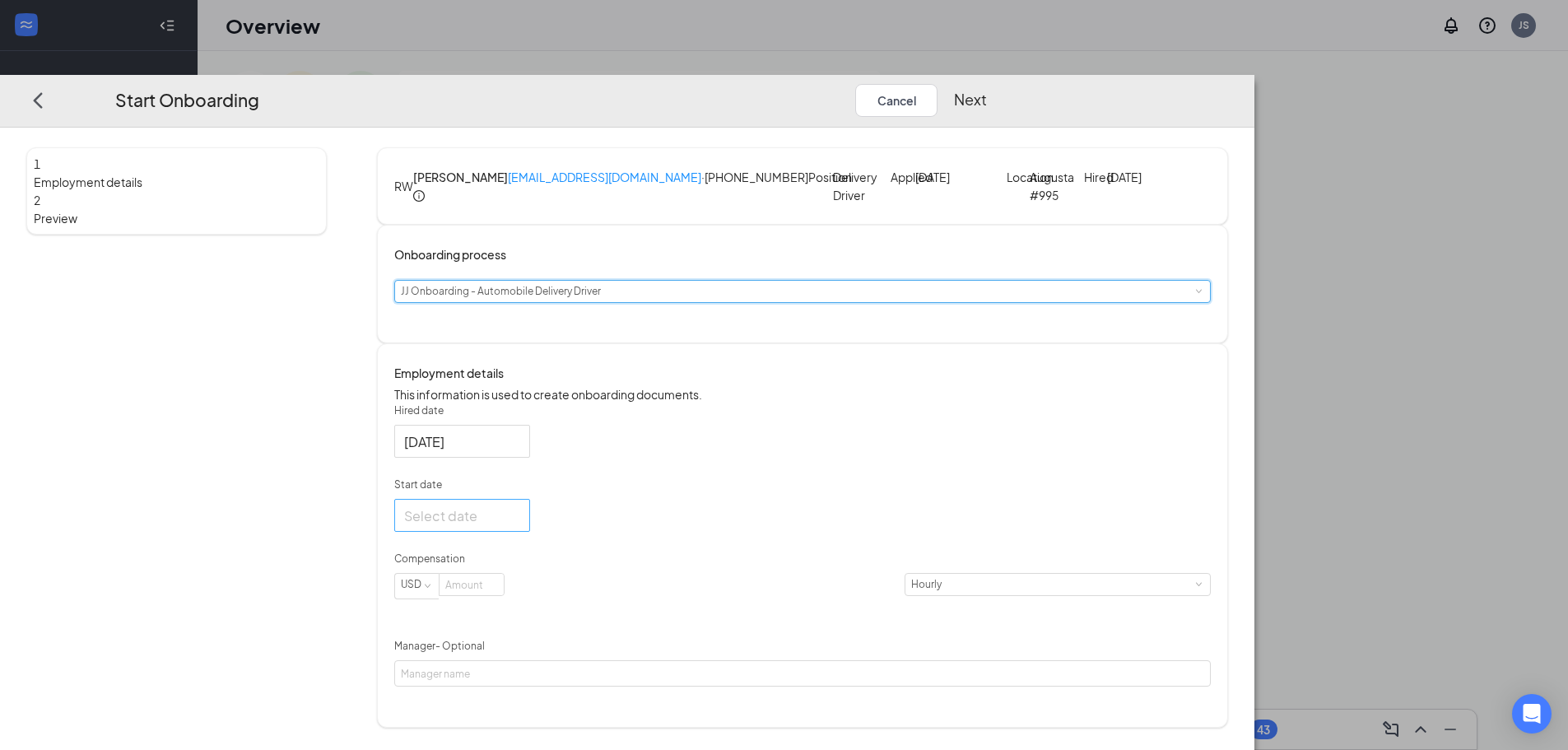
click at [520, 526] on div at bounding box center [462, 515] width 116 height 20
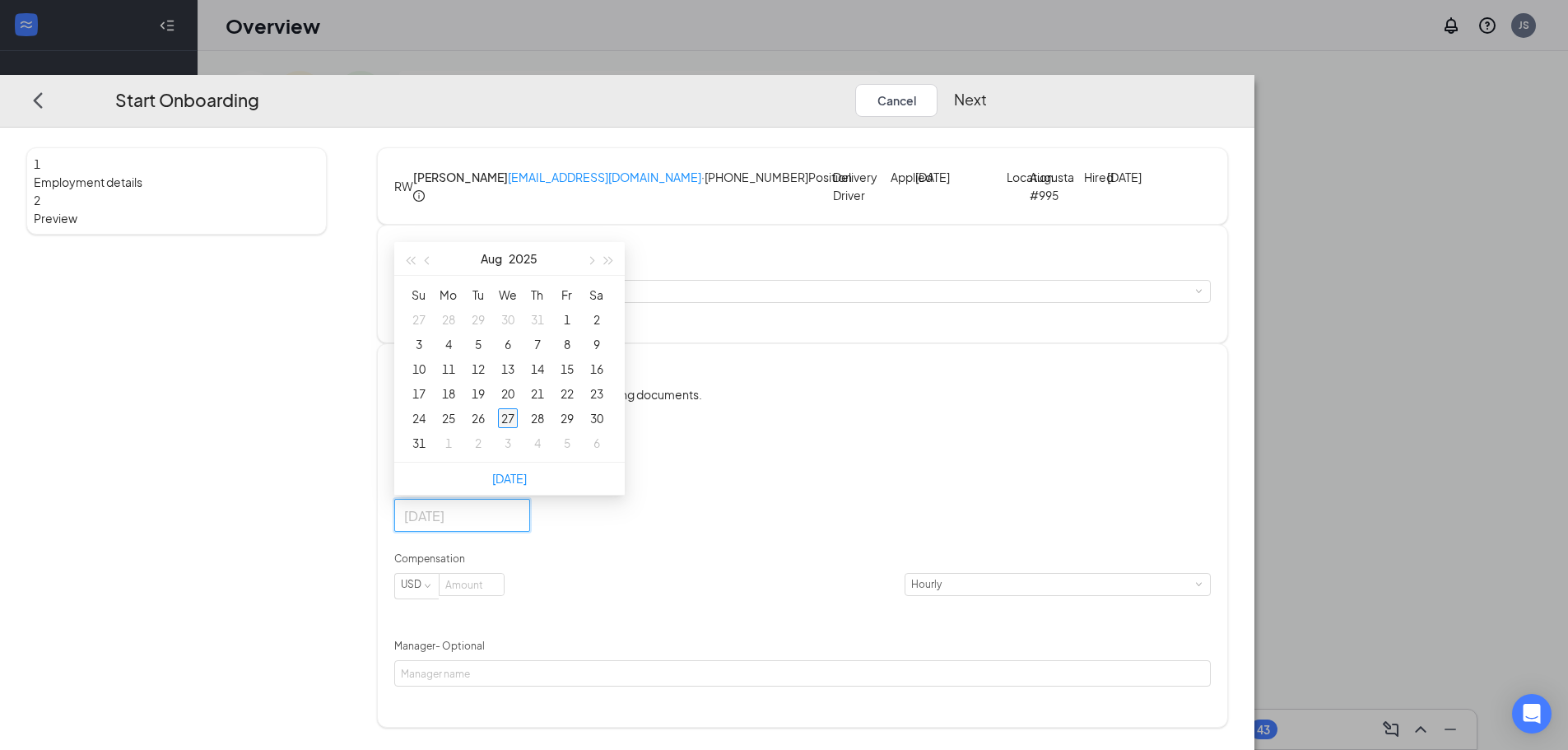
type input "[DATE]"
click at [517, 428] on div "27" at bounding box center [508, 418] width 19 height 19
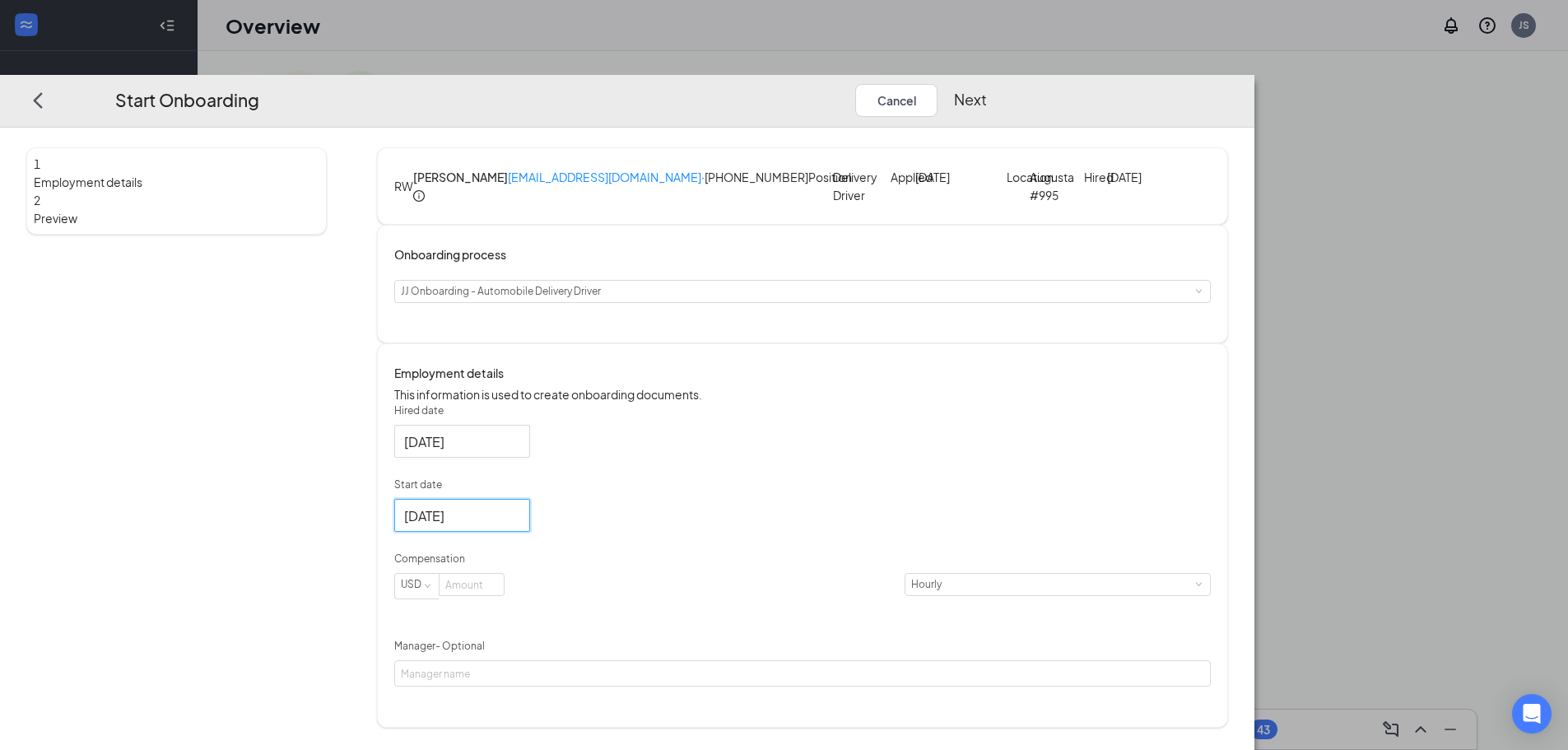
scroll to position [43, 0]
click at [504, 595] on input at bounding box center [472, 585] width 64 height 21
click at [504, 595] on span "Decrease Value" at bounding box center [495, 588] width 18 height 13
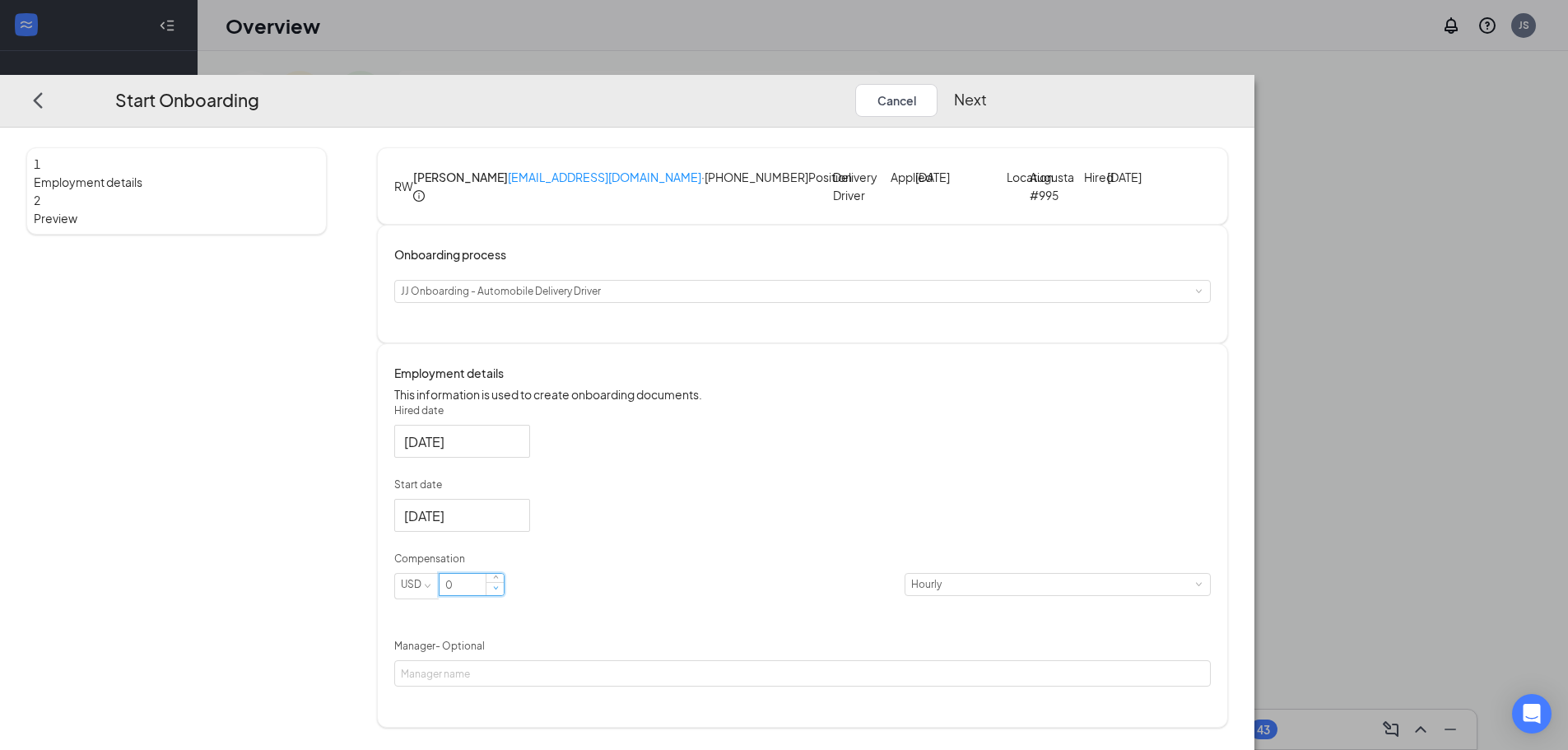
click at [498, 592] on span "Decrease Value" at bounding box center [495, 589] width 6 height 6
click at [504, 595] on input "0" at bounding box center [472, 585] width 64 height 21
type input "10"
click at [1194, 589] on span at bounding box center [1198, 585] width 7 height 7
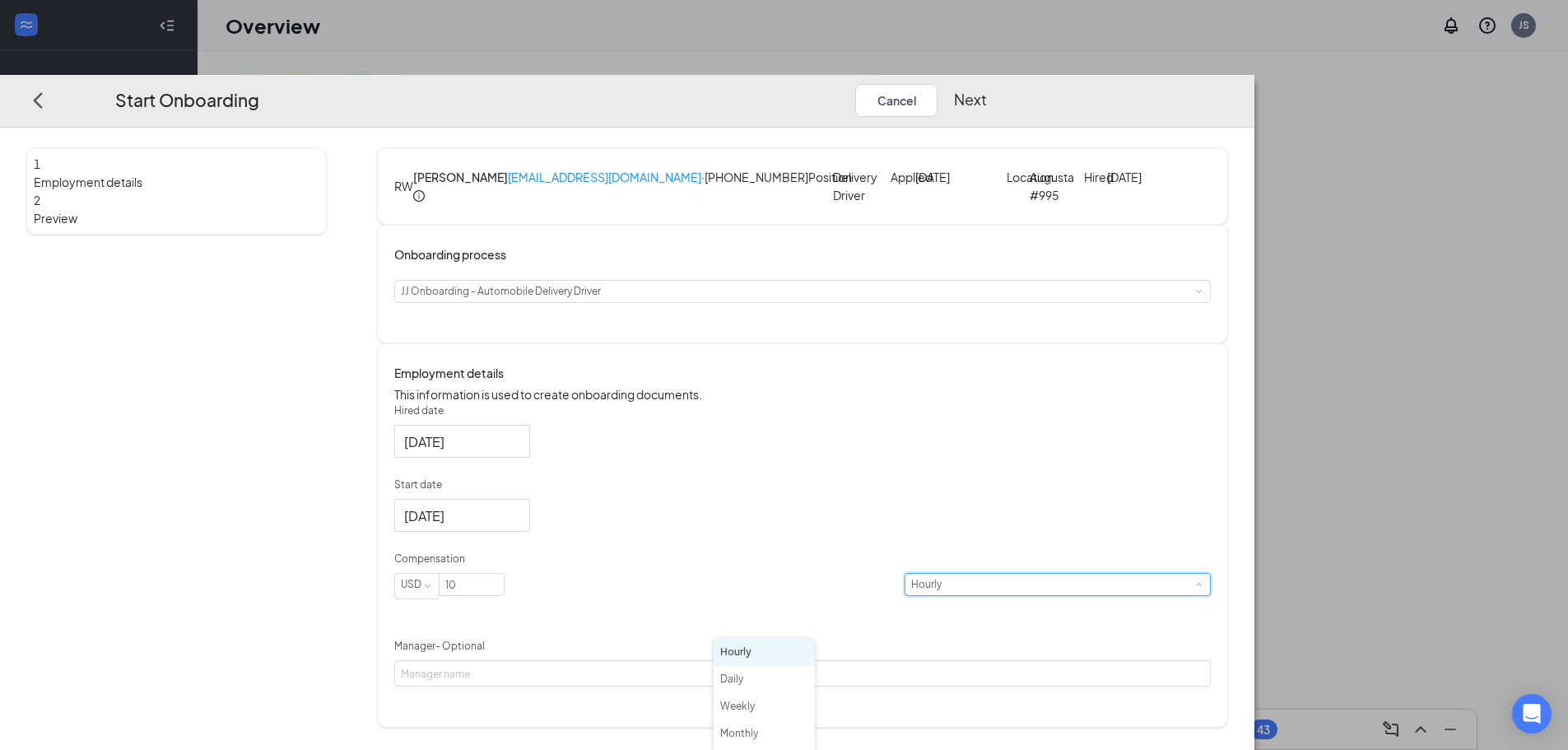
click at [1194, 589] on span at bounding box center [1198, 585] width 7 height 7
click at [927, 601] on div "Hired date [DATE] Start date [DATE] [DATE] Su Mo Tu We Th Fr Sa 27 28 29 30 31 …" at bounding box center [802, 545] width 817 height 284
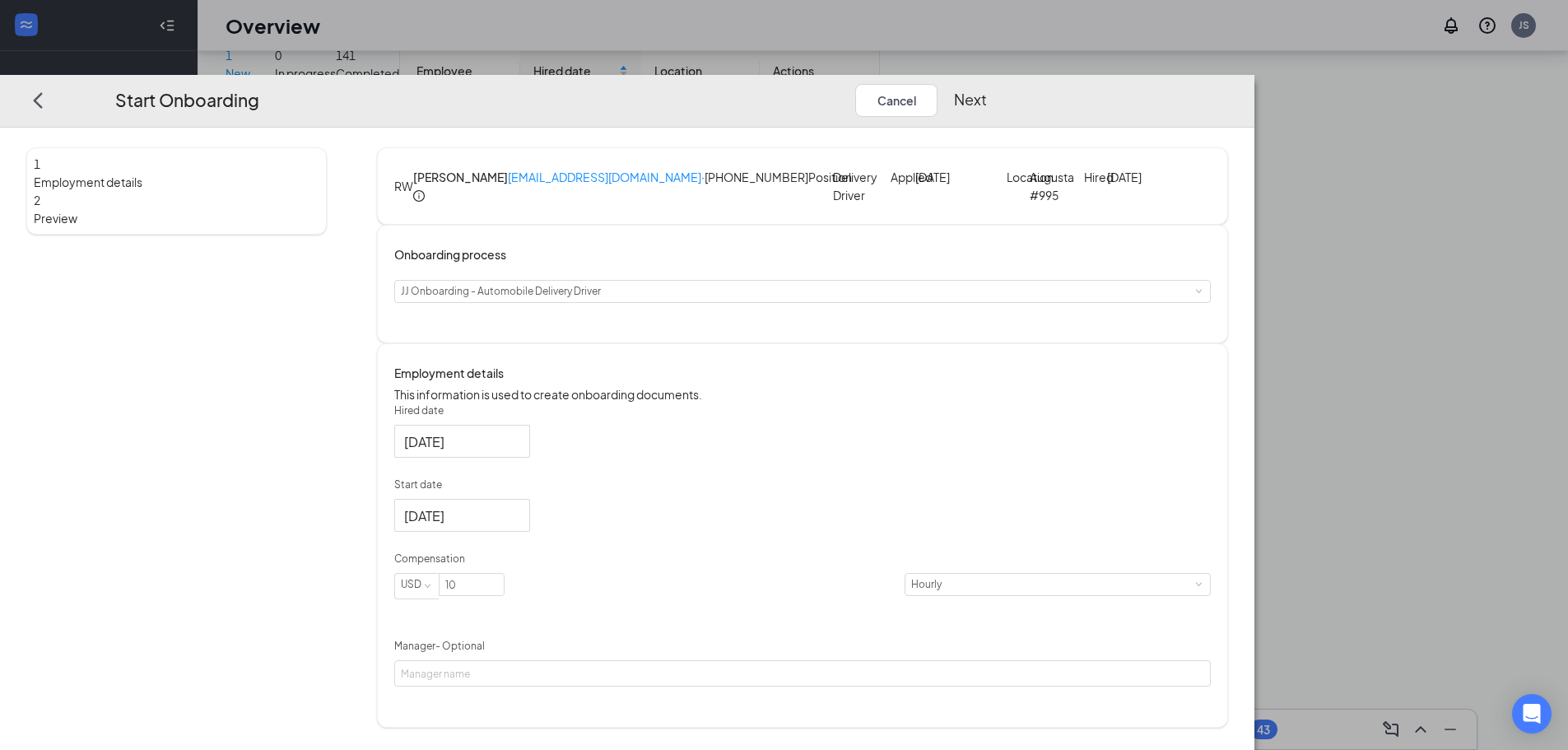
click at [987, 84] on button "Next" at bounding box center [970, 99] width 33 height 33
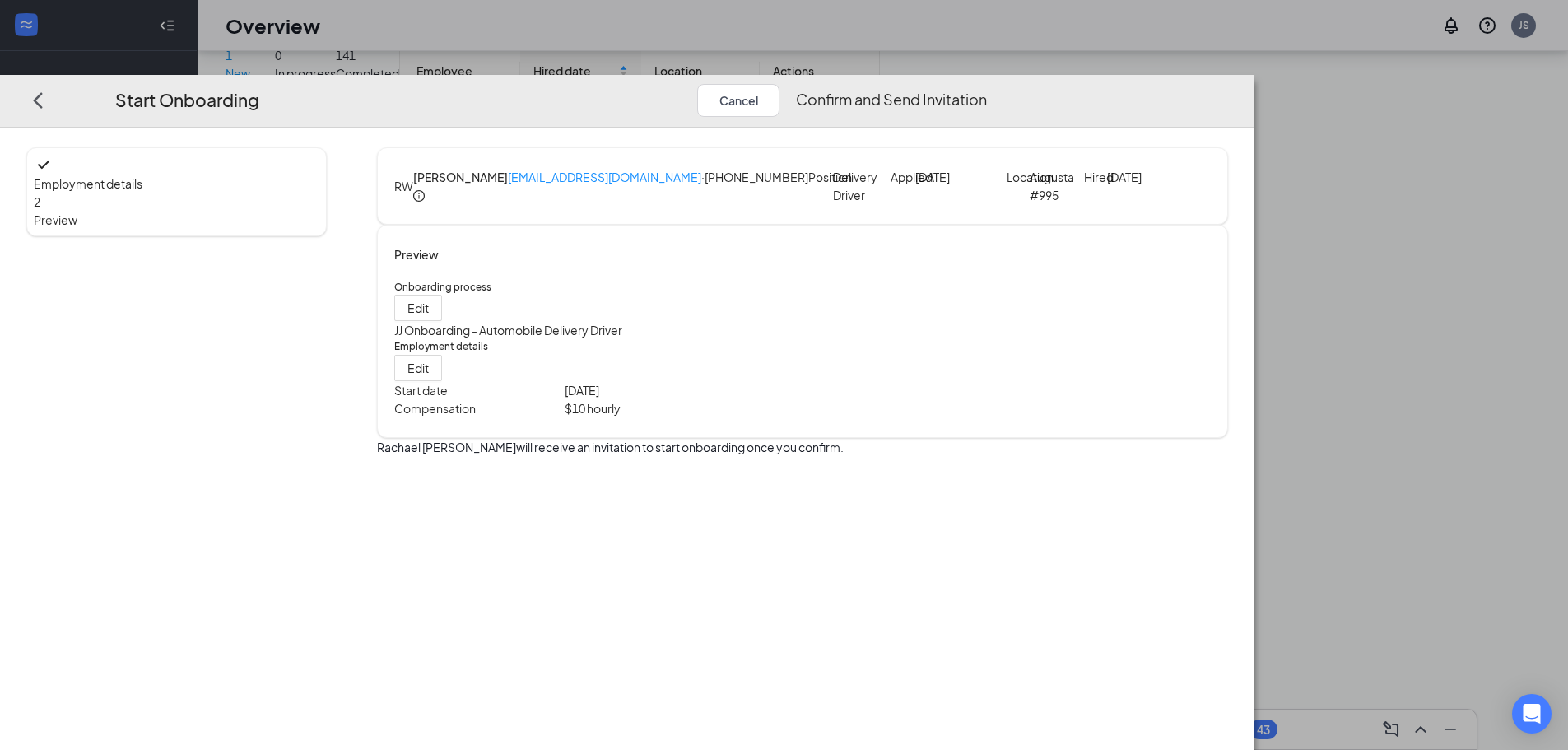
scroll to position [0, 0]
click at [987, 84] on button "Confirm and Send Invitation" at bounding box center [891, 99] width 191 height 33
